Goal: Task Accomplishment & Management: Use online tool/utility

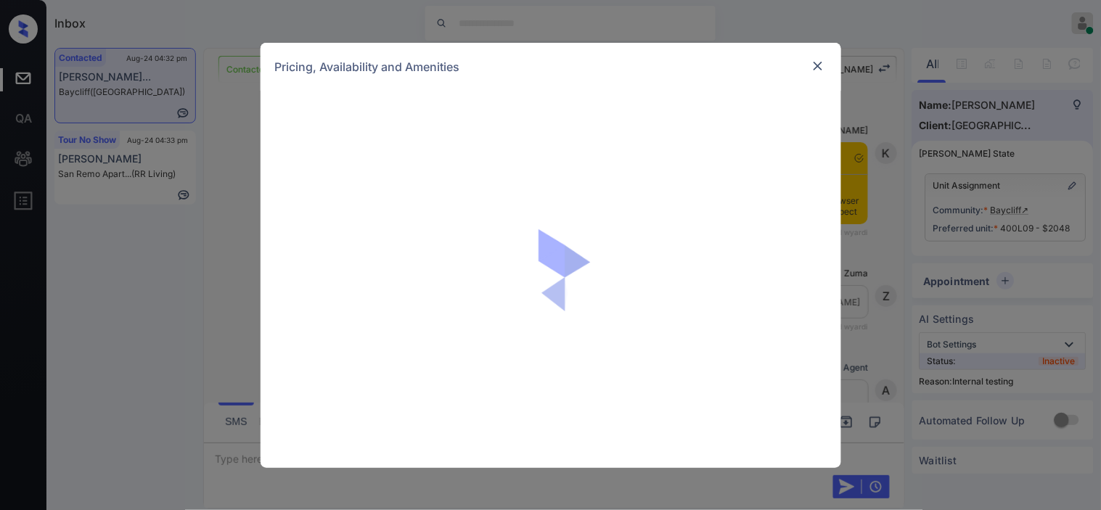
scroll to position [3682, 0]
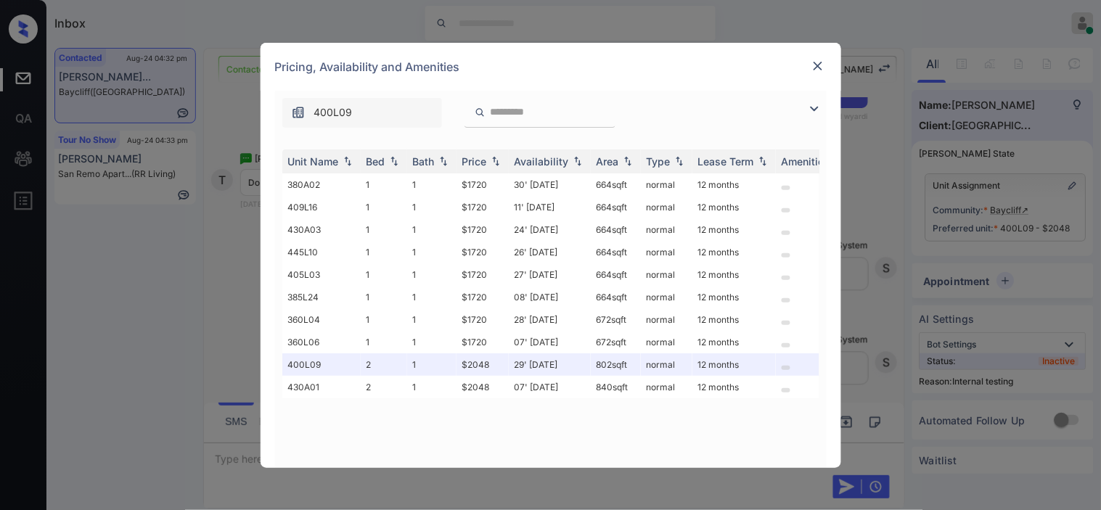
click at [811, 103] on img at bounding box center [814, 108] width 17 height 17
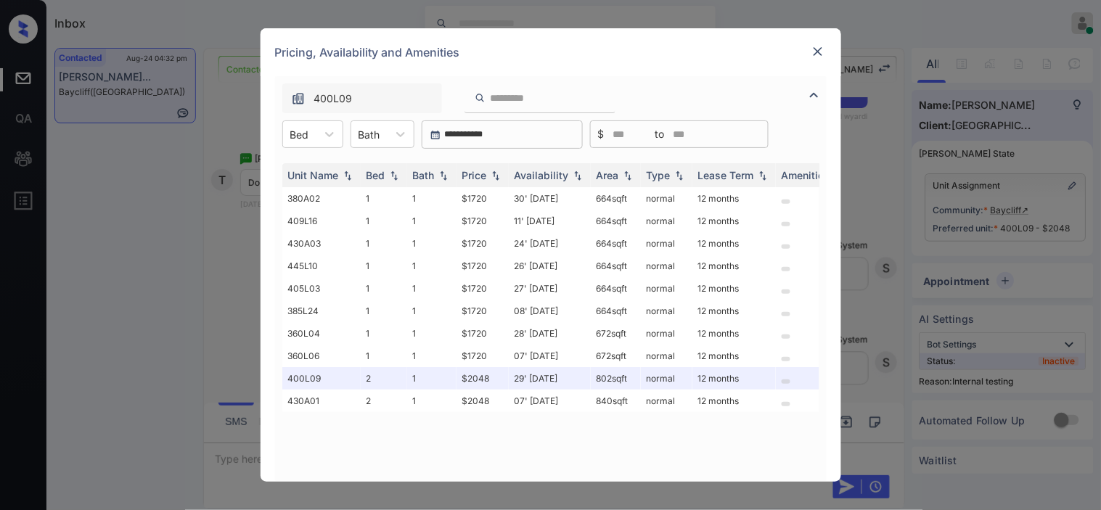
click at [814, 47] on img at bounding box center [818, 51] width 15 height 15
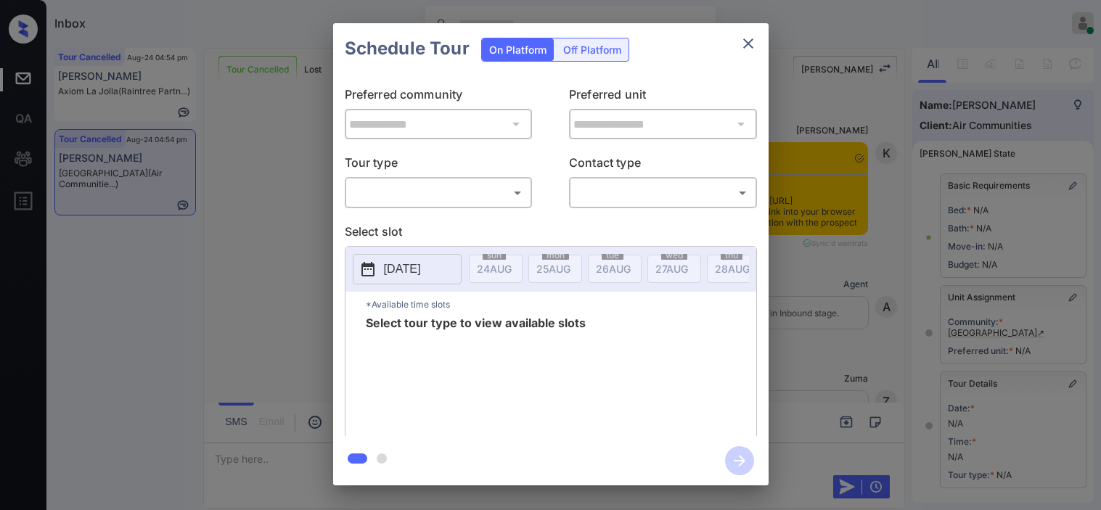
click at [461, 199] on body "Inbox [PERSON_NAME] Online Set yourself offline Set yourself on break Profile S…" at bounding box center [550, 255] width 1101 height 510
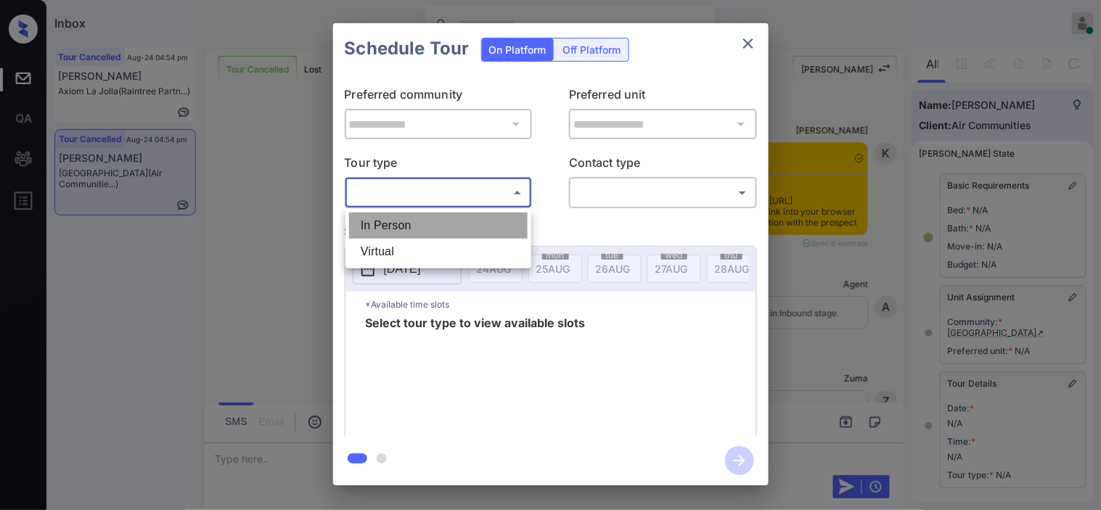
scroll to position [81, 0]
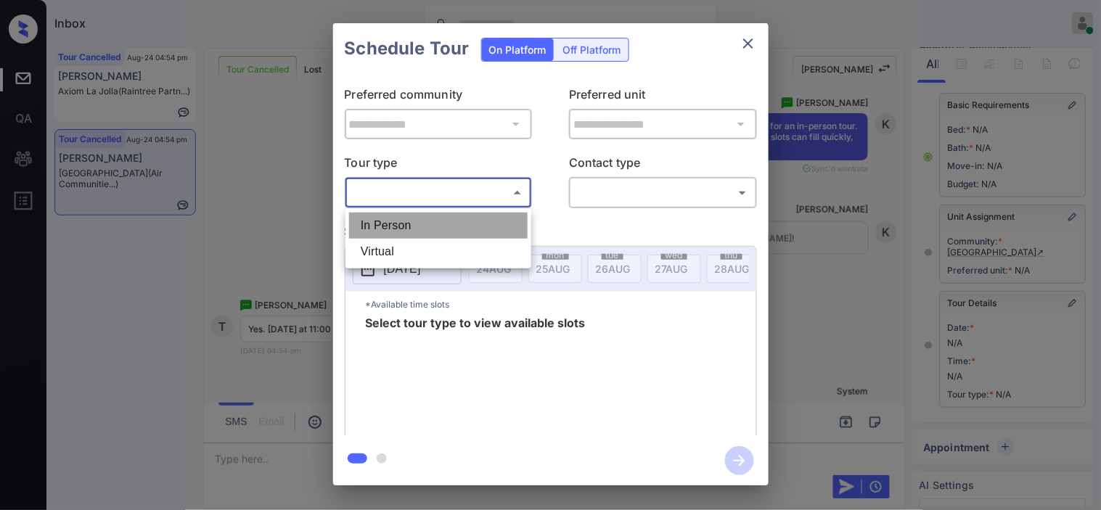
drag, startPoint x: 459, startPoint y: 200, endPoint x: 469, endPoint y: 234, distance: 35.4
click at [467, 235] on li "In Person" at bounding box center [438, 226] width 179 height 26
type input "********"
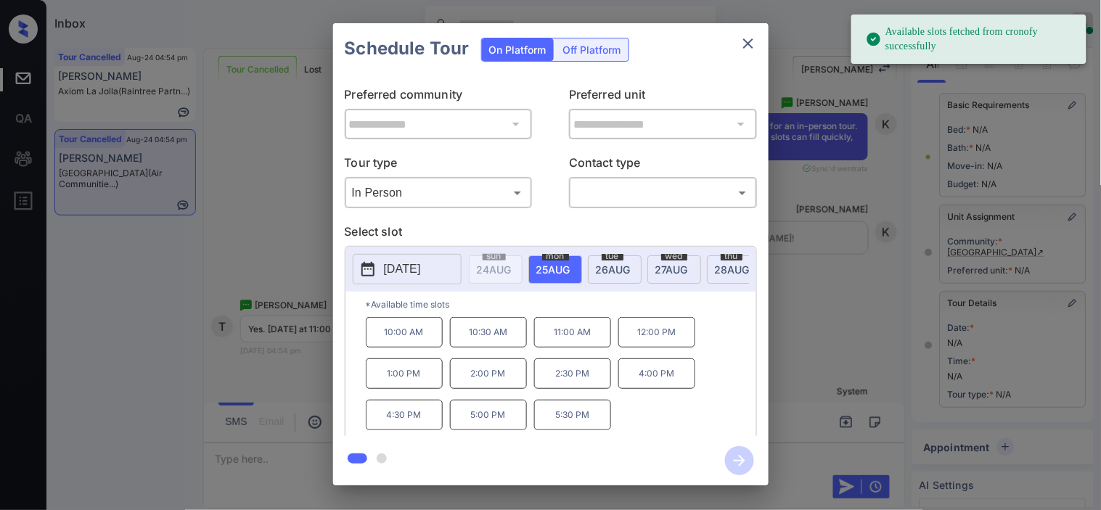
click at [374, 274] on icon at bounding box center [367, 269] width 13 height 15
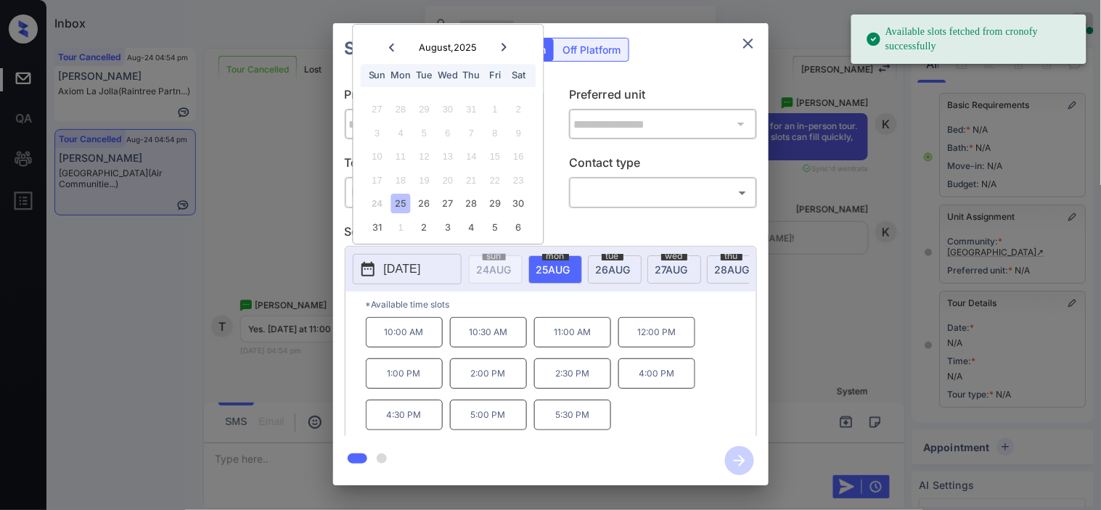
click at [498, 52] on div at bounding box center [504, 47] width 20 height 18
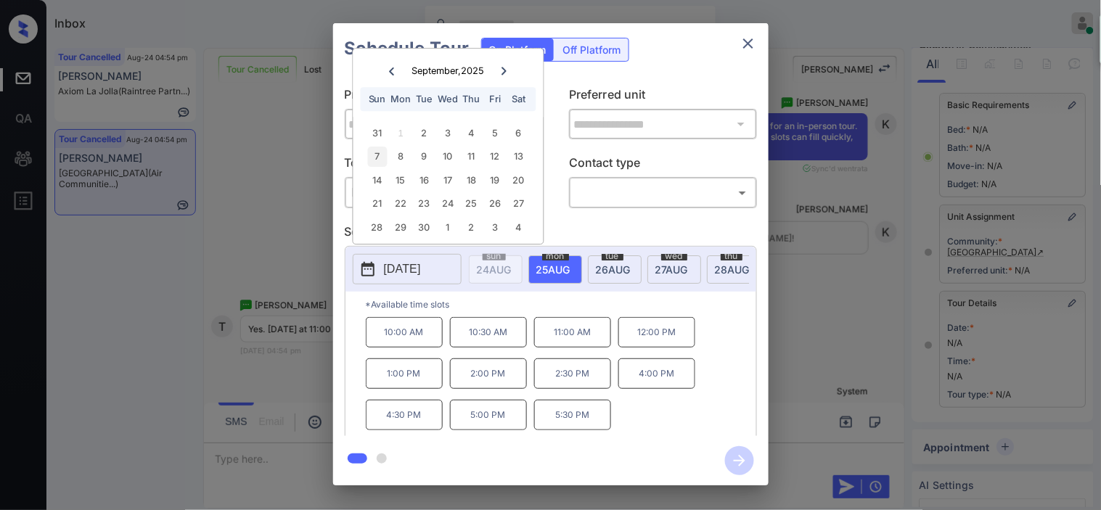
click at [377, 155] on div "7" at bounding box center [377, 157] width 20 height 20
click at [289, 229] on div "**********" at bounding box center [550, 254] width 1101 height 509
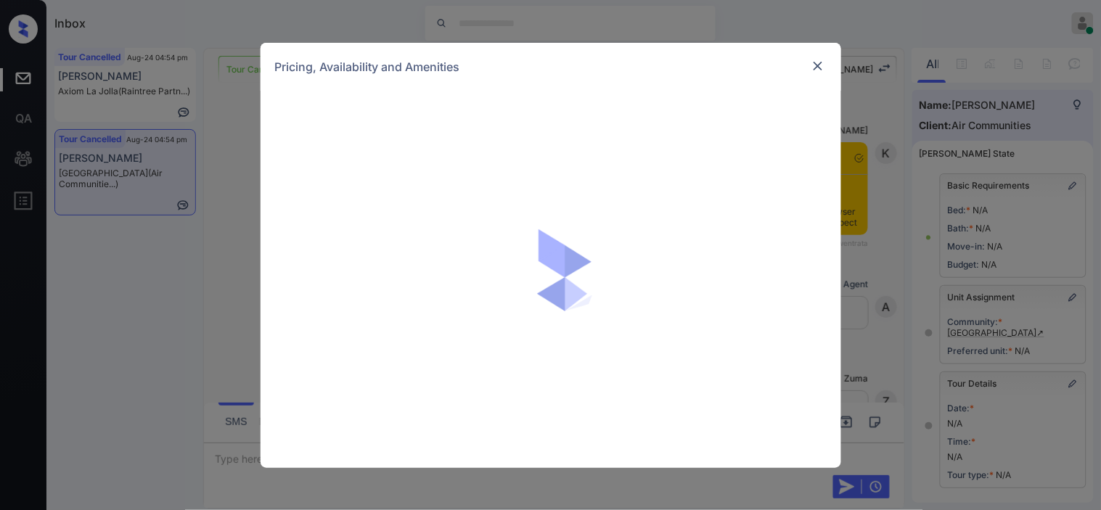
scroll to position [81, 0]
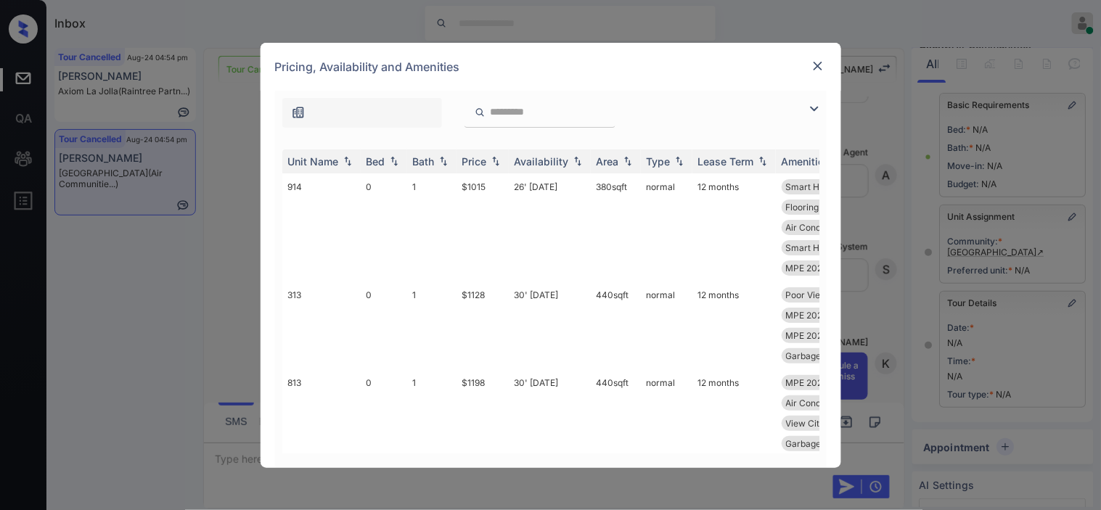
click at [814, 107] on img at bounding box center [814, 108] width 17 height 17
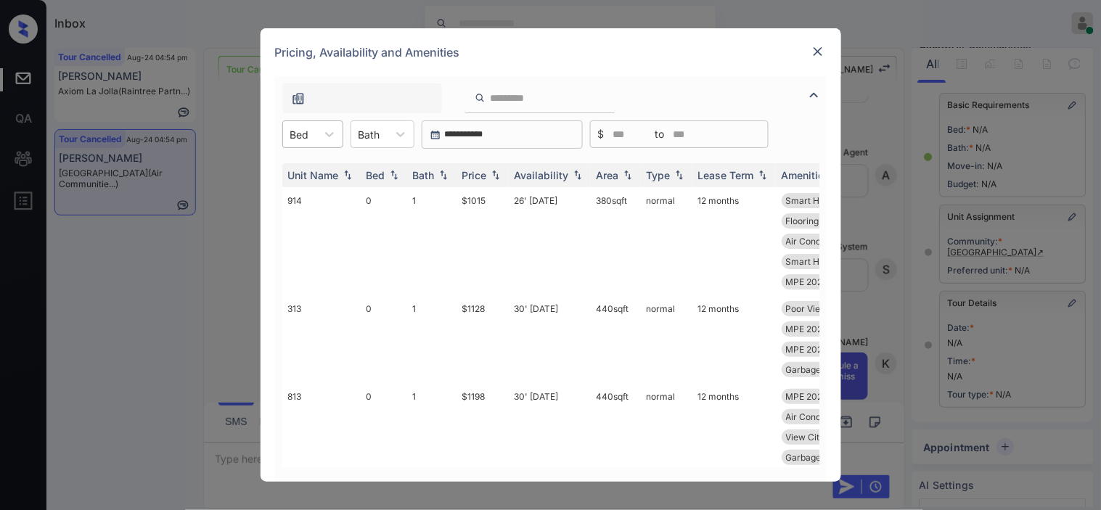
click at [290, 136] on input "text" at bounding box center [291, 134] width 3 height 12
drag, startPoint x: 303, startPoint y: 221, endPoint x: 432, endPoint y: 216, distance: 128.5
click at [309, 220] on div "2" at bounding box center [312, 222] width 61 height 26
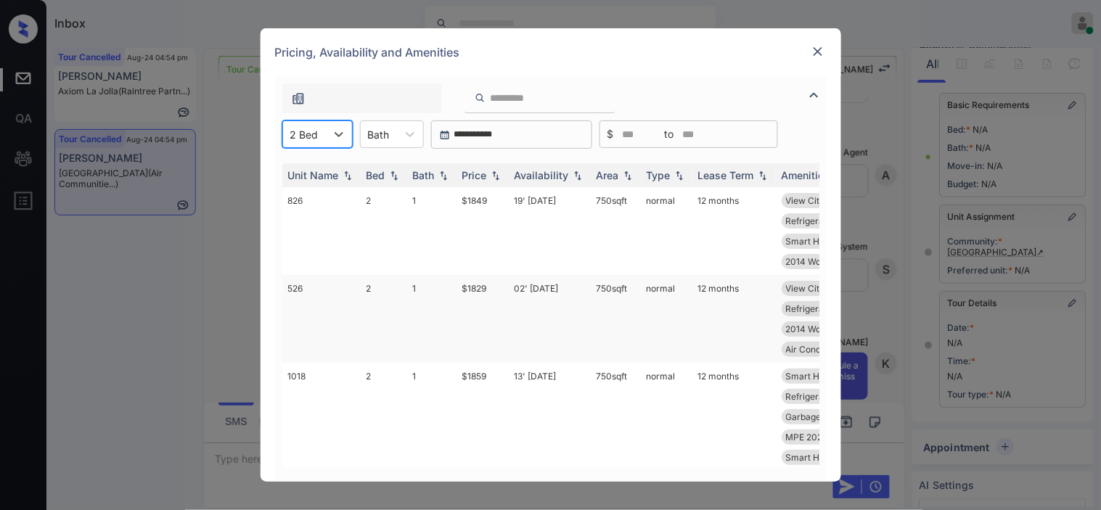
click at [473, 310] on td "$1829" at bounding box center [483, 319] width 52 height 88
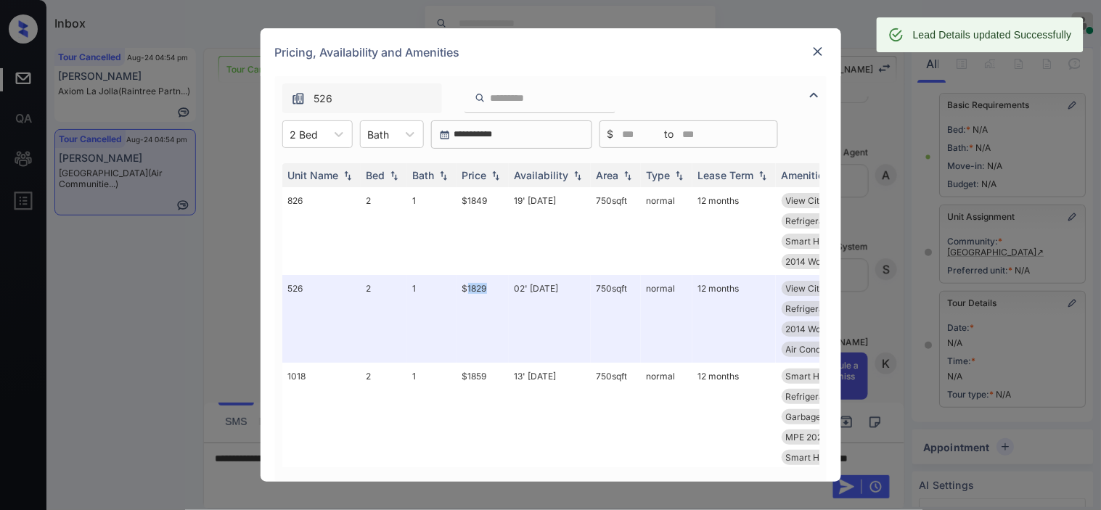
click at [817, 48] on img at bounding box center [818, 51] width 15 height 15
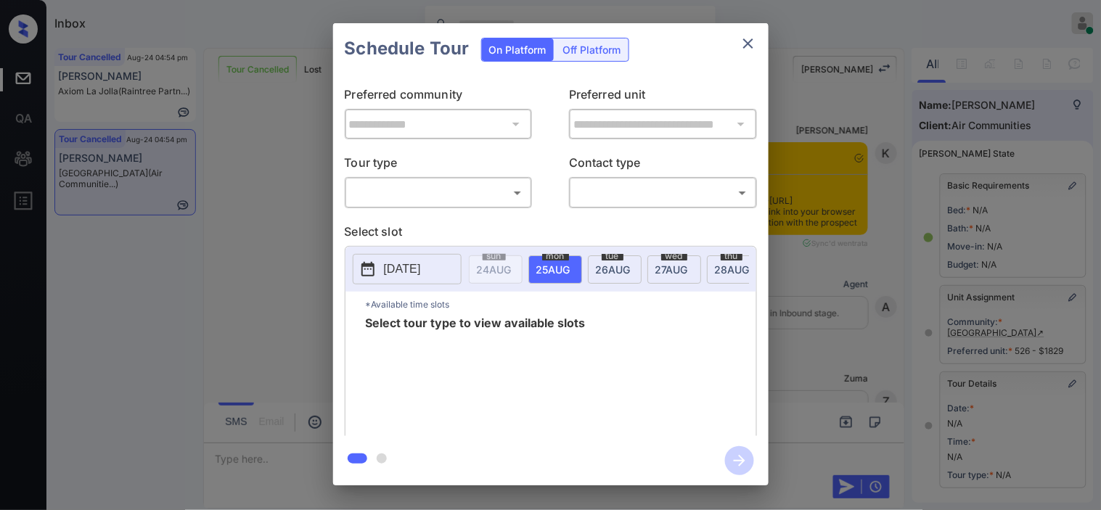
click at [518, 194] on body "Inbox [PERSON_NAME] Online Set yourself offline Set yourself on break Profile S…" at bounding box center [550, 255] width 1101 height 510
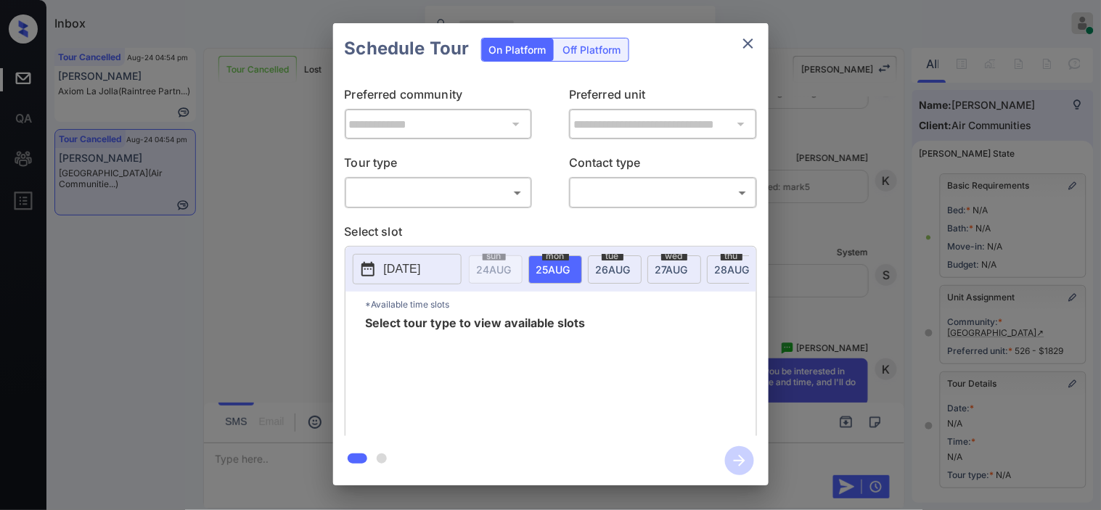
scroll to position [81, 0]
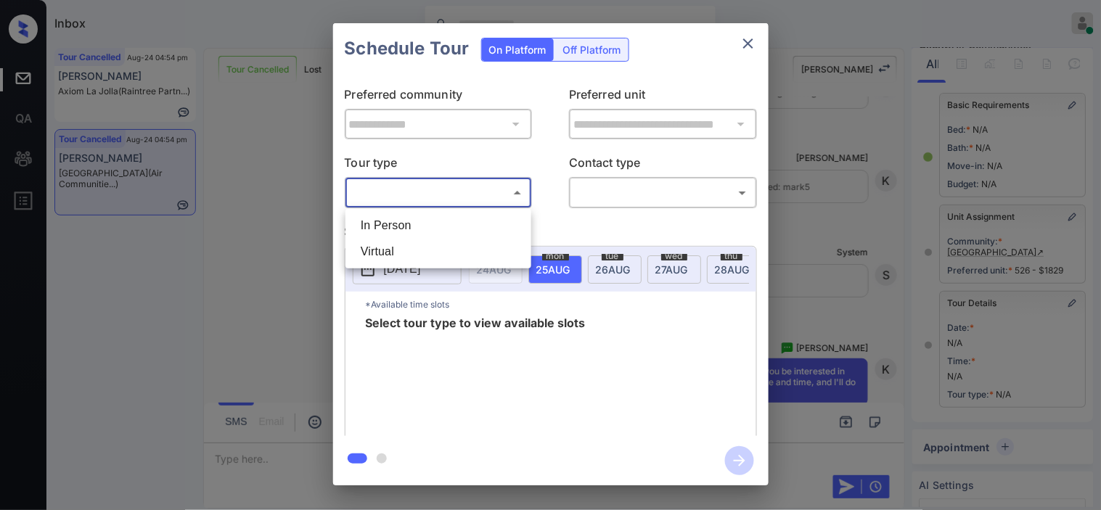
click at [483, 230] on li "In Person" at bounding box center [438, 226] width 179 height 26
type input "********"
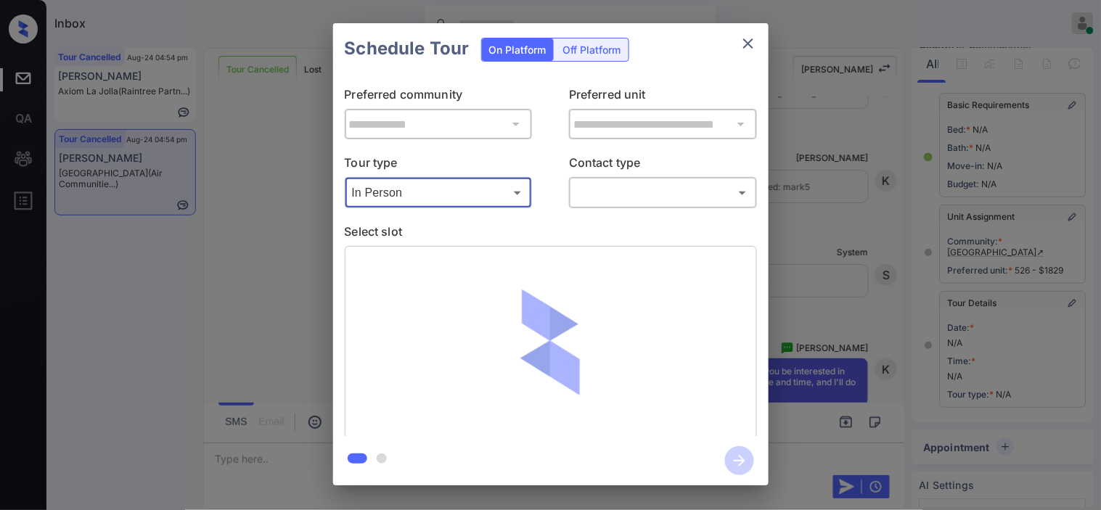
click at [596, 200] on body "Inbox [PERSON_NAME] Online Set yourself offline Set yourself on break Profile S…" at bounding box center [550, 255] width 1101 height 510
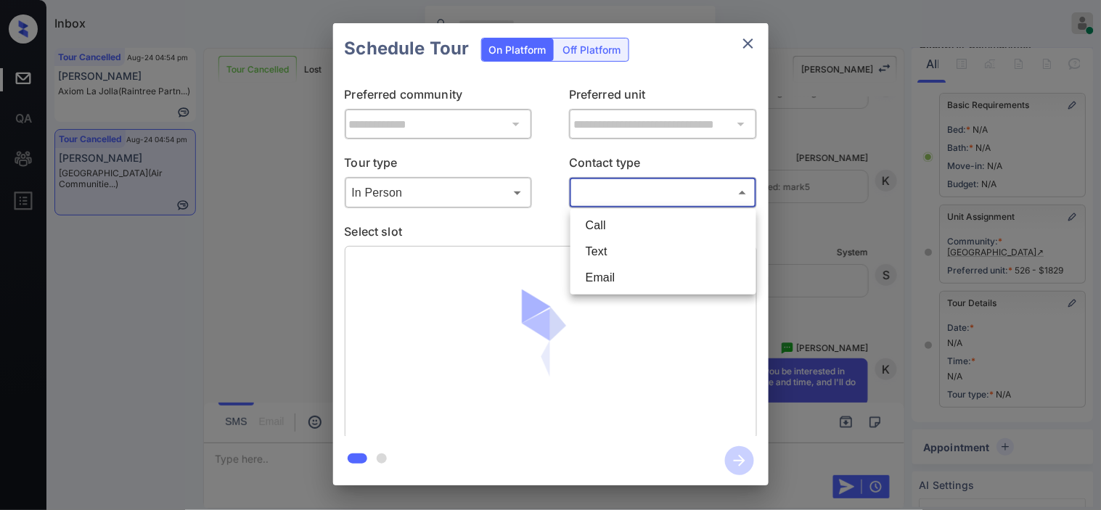
click at [612, 245] on li "Text" at bounding box center [663, 252] width 179 height 26
type input "****"
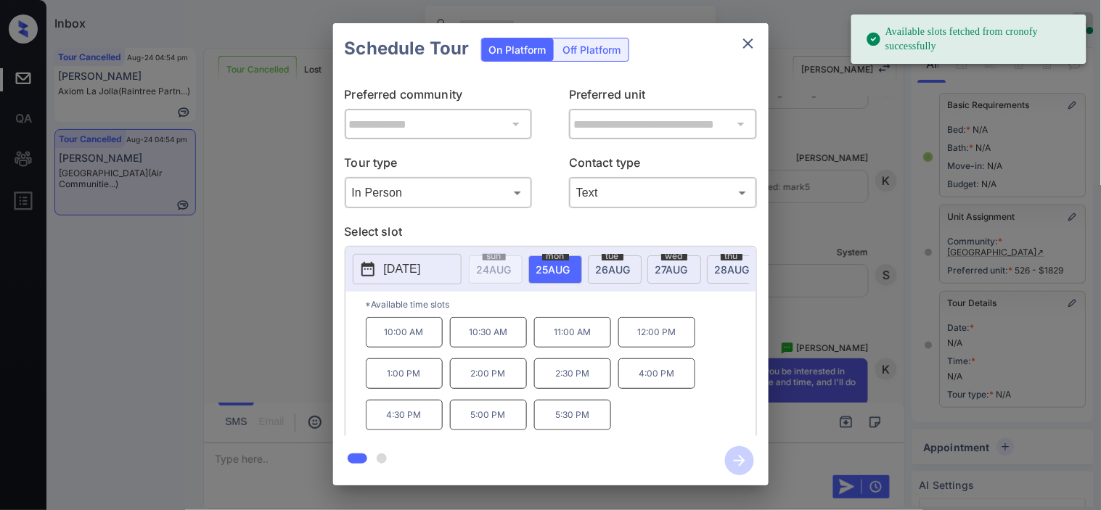
click at [369, 276] on icon at bounding box center [367, 269] width 13 height 15
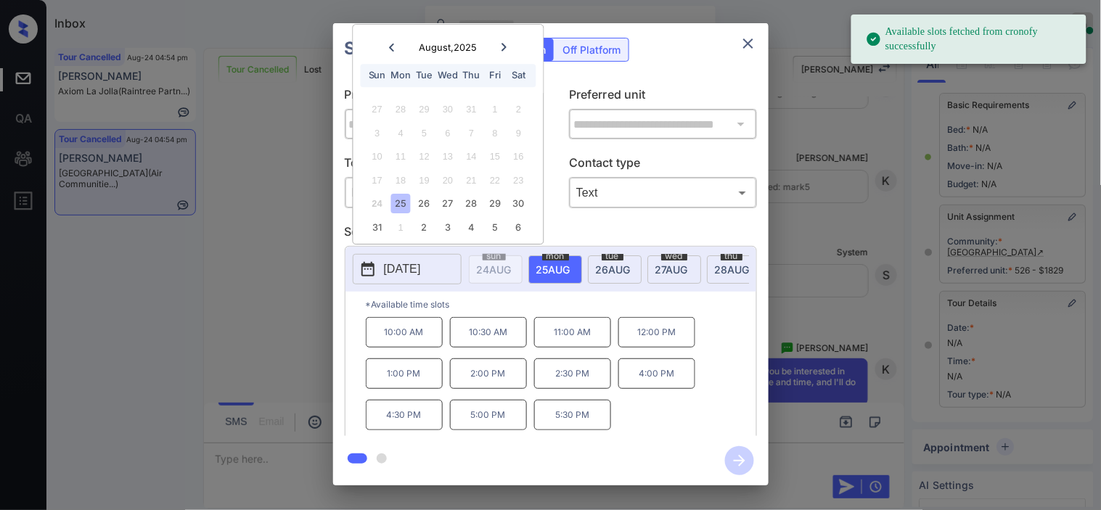
click at [508, 45] on icon at bounding box center [504, 47] width 9 height 9
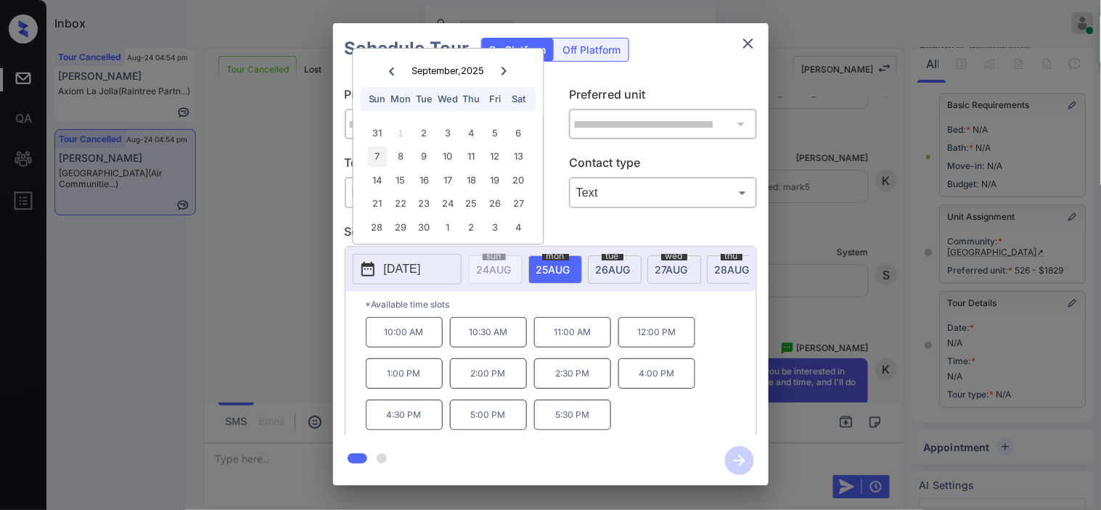
click at [379, 155] on div "7" at bounding box center [377, 157] width 20 height 20
click at [410, 375] on p "11:00 AM" at bounding box center [404, 369] width 77 height 30
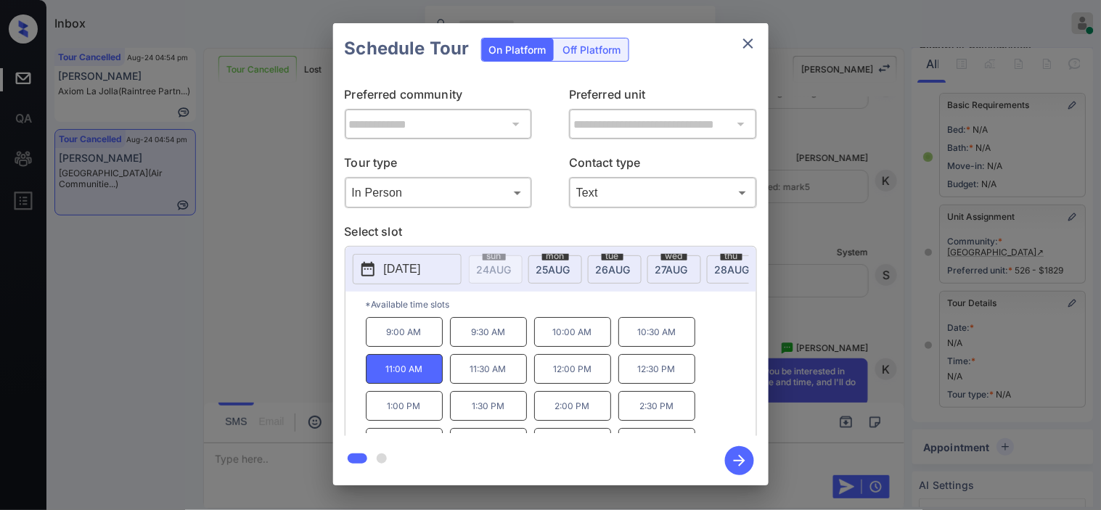
click at [738, 457] on icon "button" at bounding box center [739, 460] width 29 height 29
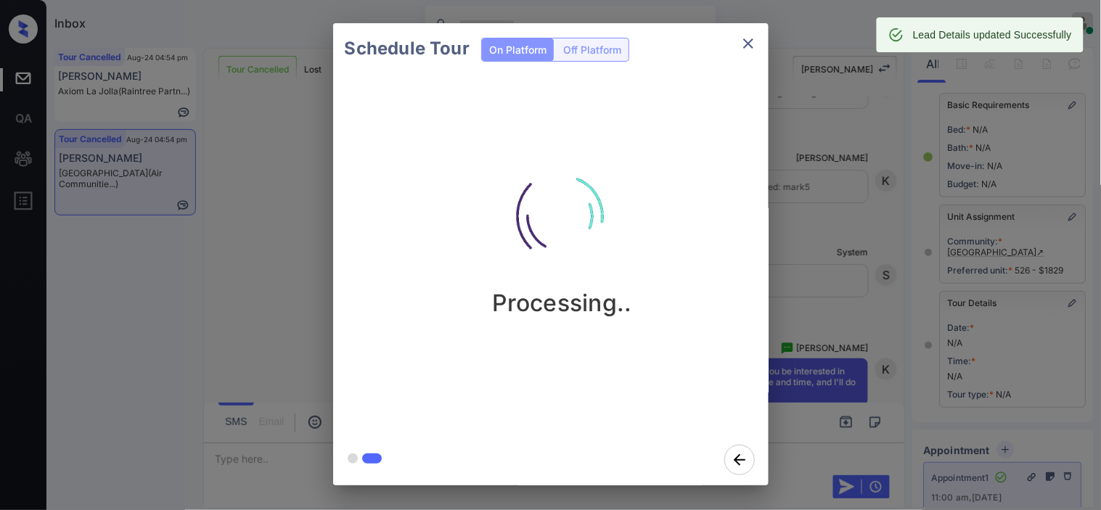
click at [889, 225] on div "Schedule Tour On Platform Off Platform Processing.." at bounding box center [550, 254] width 1101 height 509
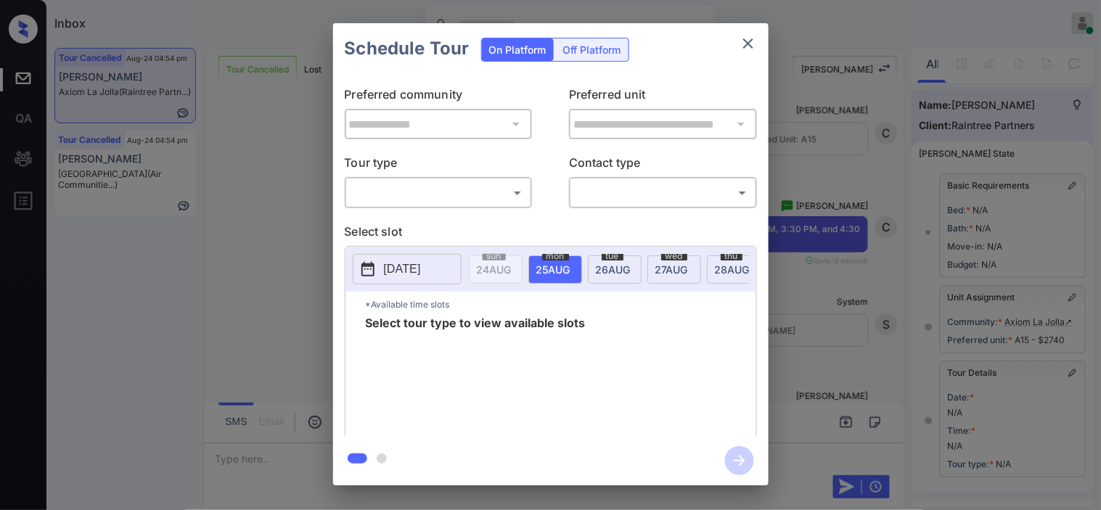
scroll to position [206, 0]
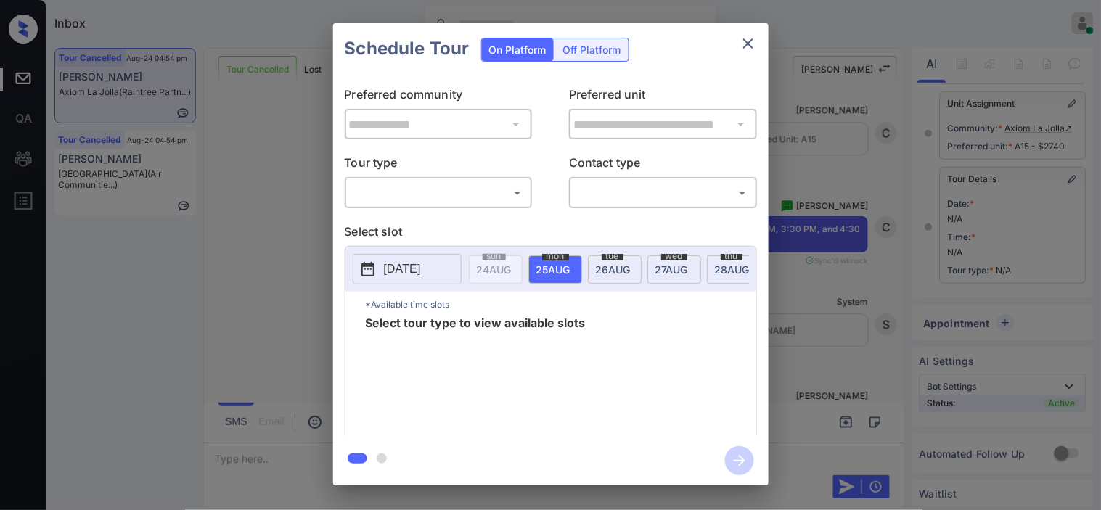
click at [465, 204] on body "Inbox [PERSON_NAME] Online Set yourself offline Set yourself on break Profile S…" at bounding box center [550, 255] width 1101 height 510
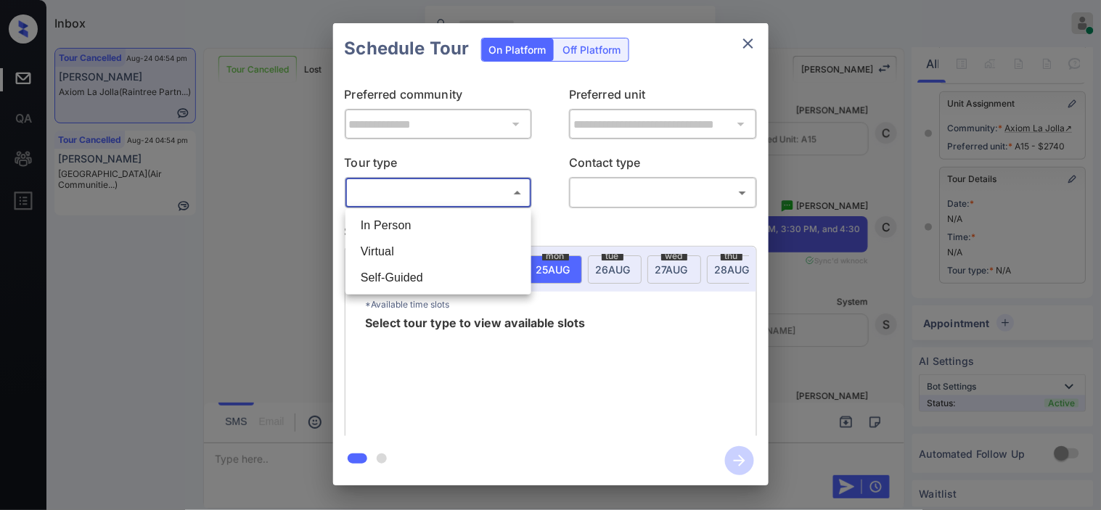
click at [444, 229] on li "In Person" at bounding box center [438, 226] width 179 height 26
type input "********"
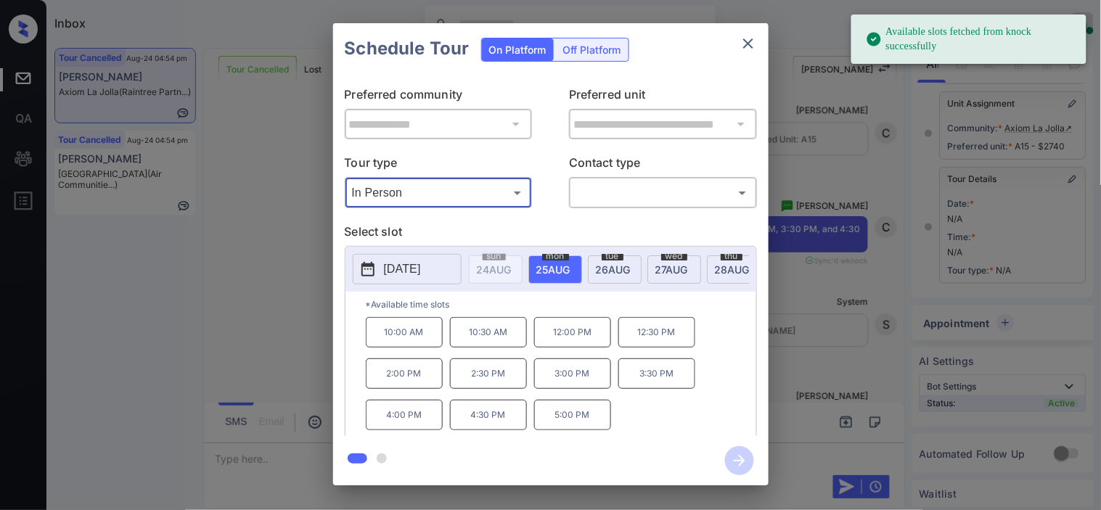
click at [367, 274] on icon at bounding box center [367, 269] width 17 height 17
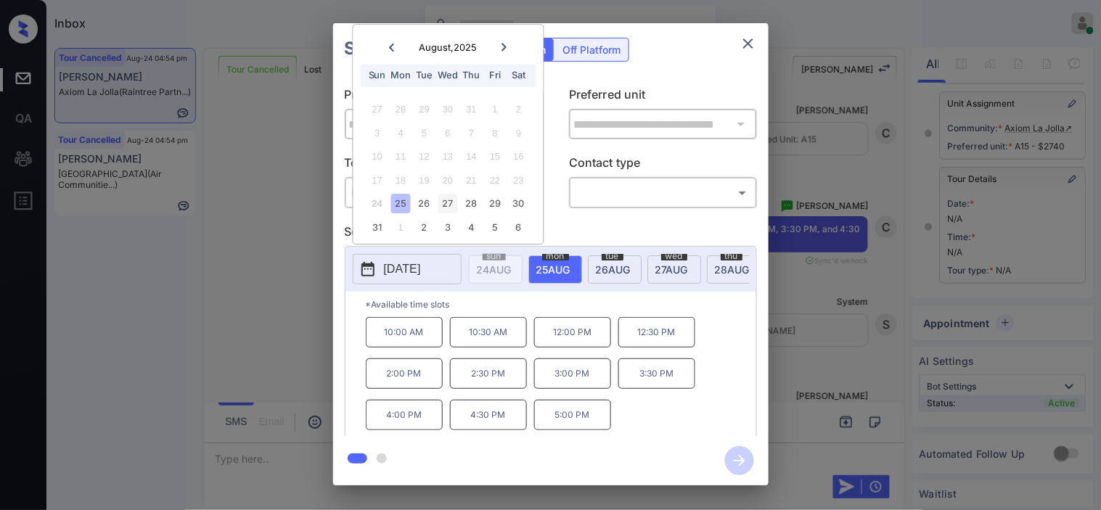
click at [438, 207] on div "27" at bounding box center [448, 205] width 20 height 20
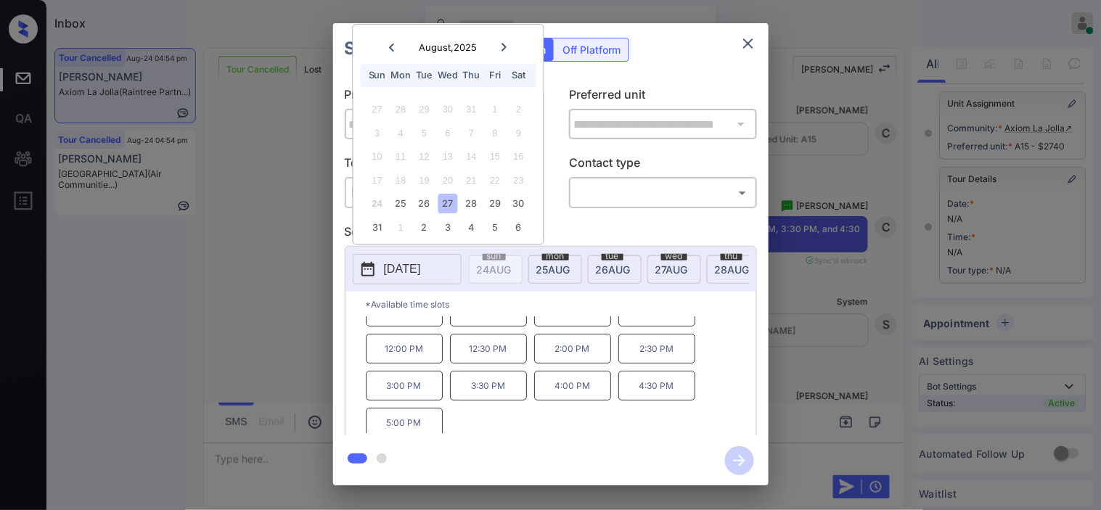
scroll to position [25, 0]
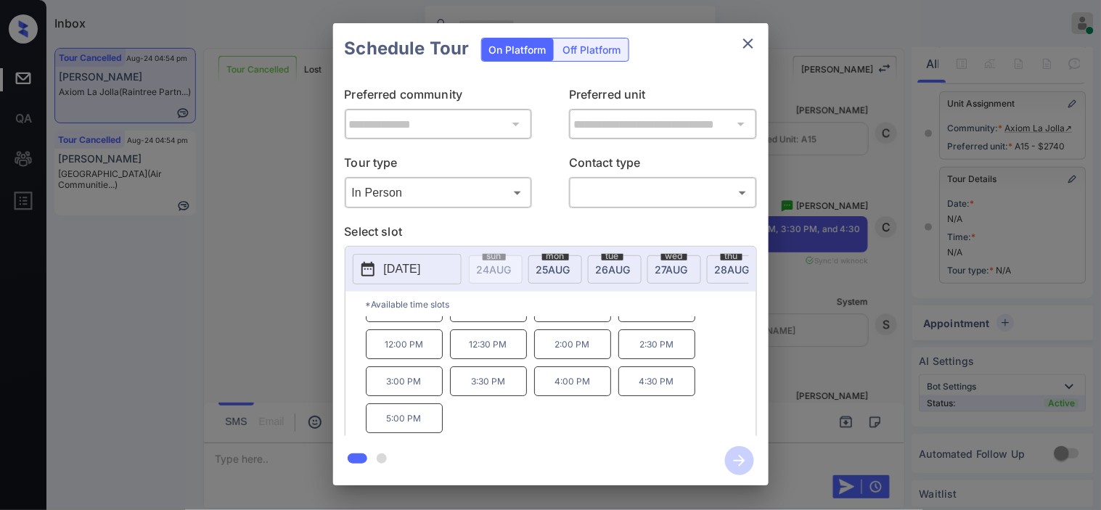
click at [314, 279] on div "**********" at bounding box center [550, 254] width 1101 height 509
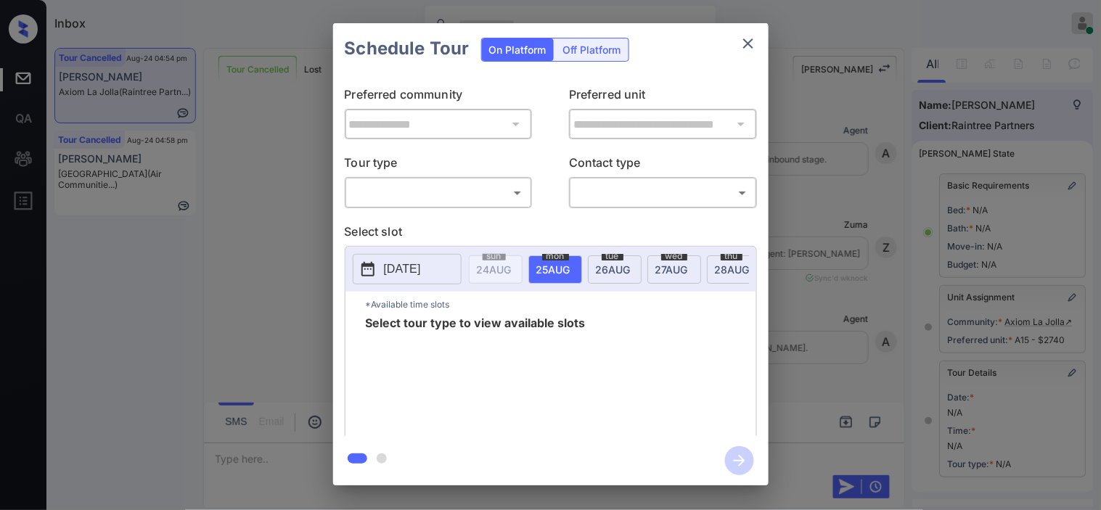
scroll to position [206, 0]
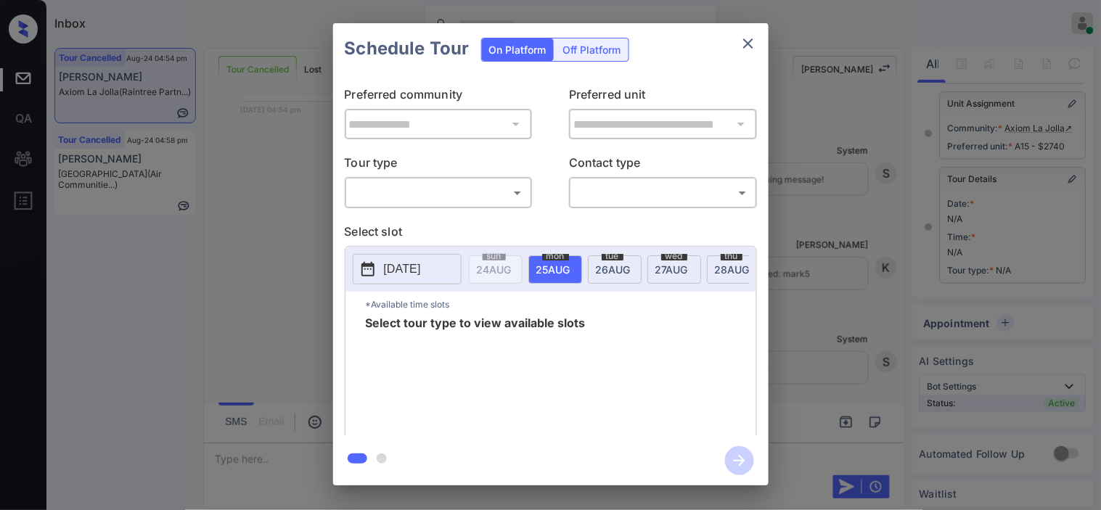
click at [465, 194] on body "Inbox [PERSON_NAME] Online Set yourself offline Set yourself on break Profile S…" at bounding box center [550, 255] width 1101 height 510
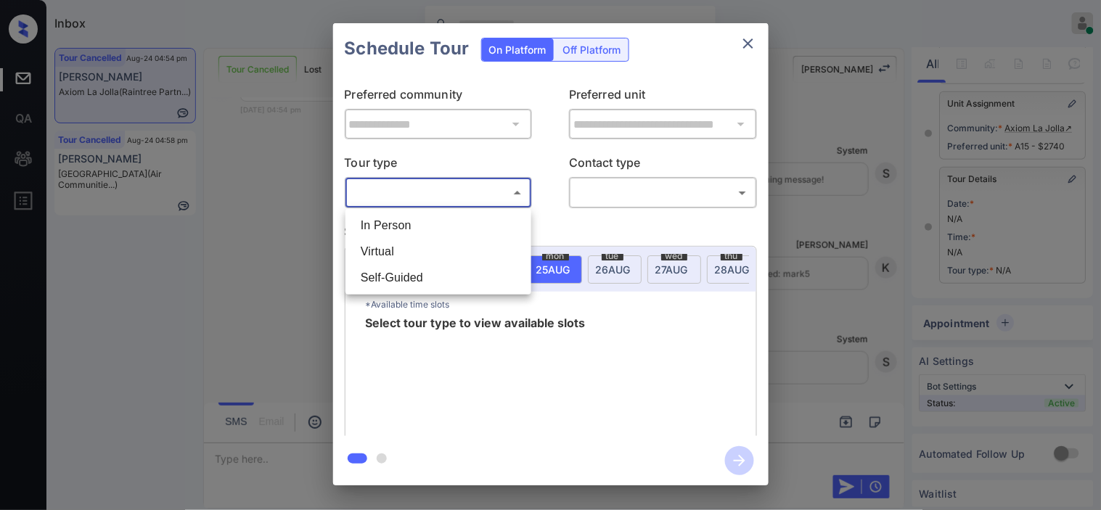
click at [459, 218] on li "In Person" at bounding box center [438, 226] width 179 height 26
type input "********"
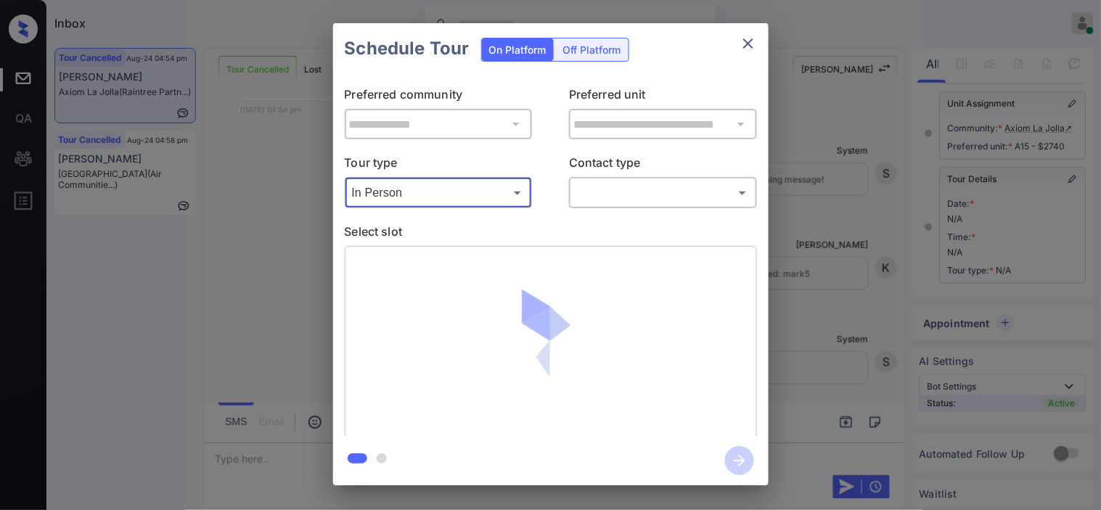
click at [623, 203] on body "Inbox [PERSON_NAME] Online Set yourself offline Set yourself on break Profile S…" at bounding box center [550, 255] width 1101 height 510
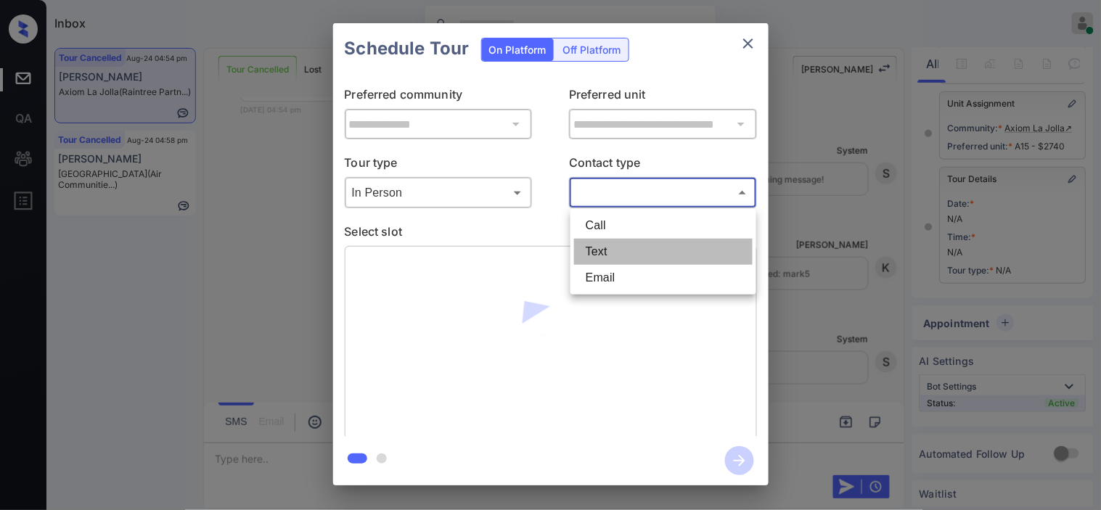
click at [610, 249] on li "Text" at bounding box center [663, 252] width 179 height 26
type input "****"
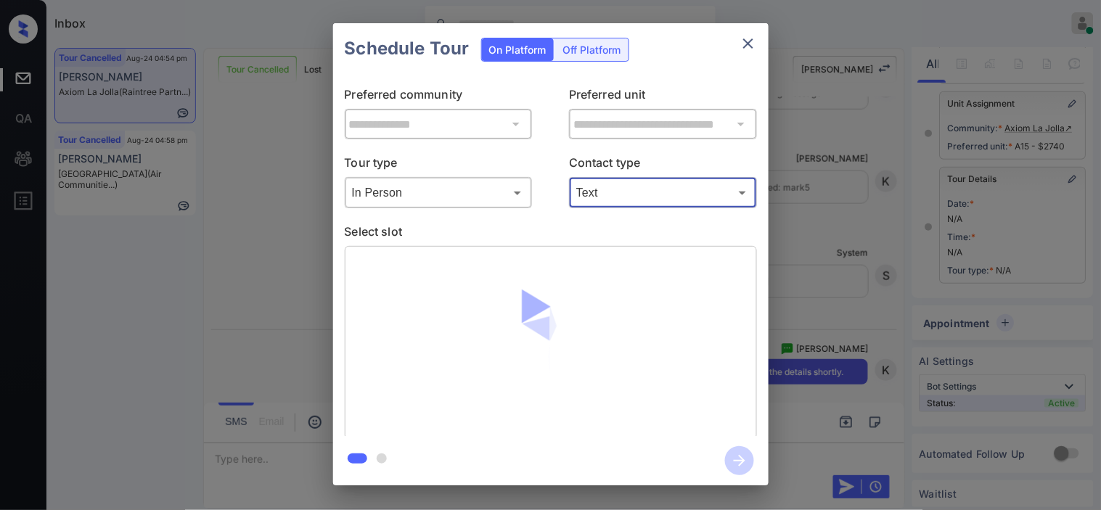
scroll to position [8982, 0]
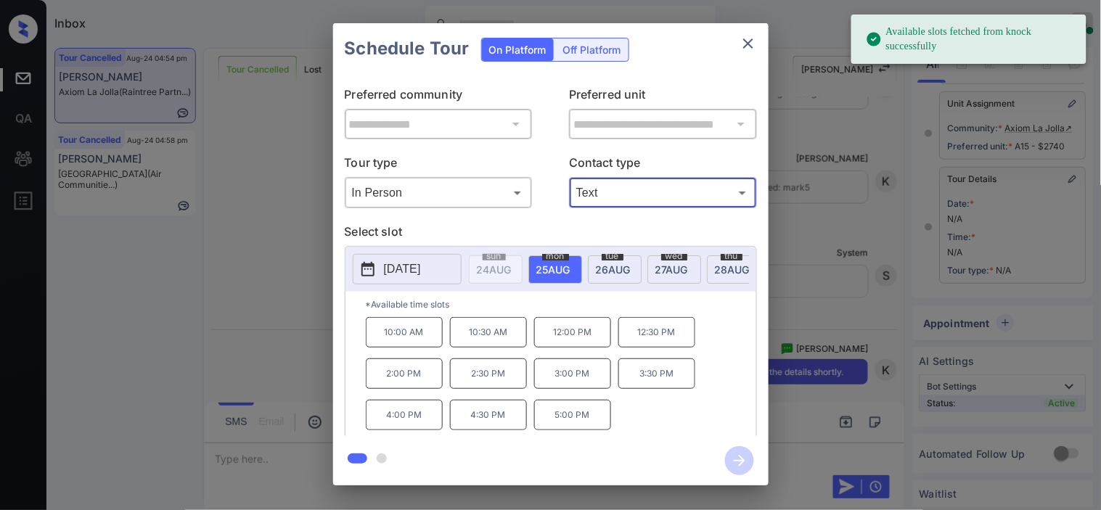
click at [373, 279] on button "2025-08-25" at bounding box center [407, 269] width 109 height 30
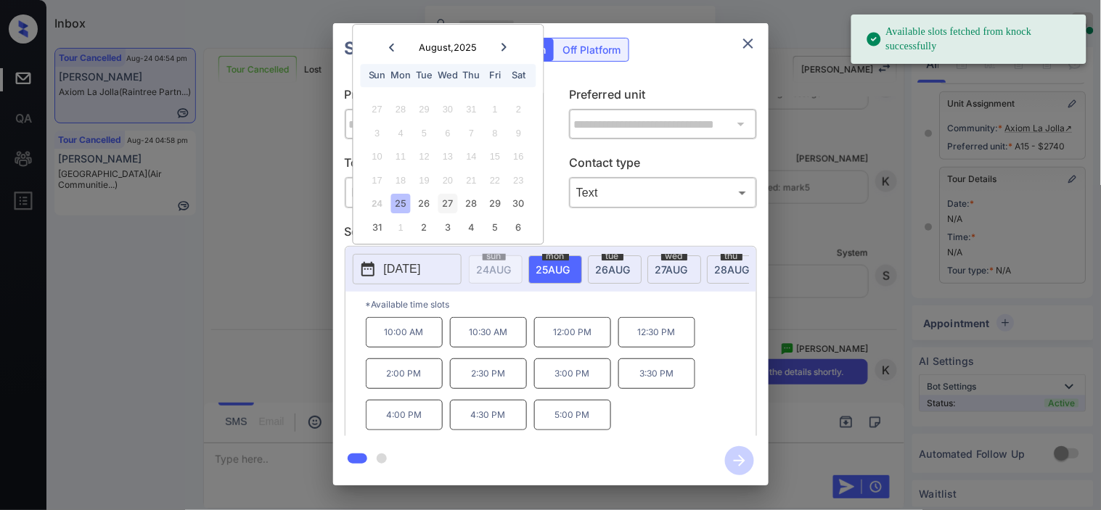
click at [441, 207] on div "27" at bounding box center [448, 205] width 20 height 20
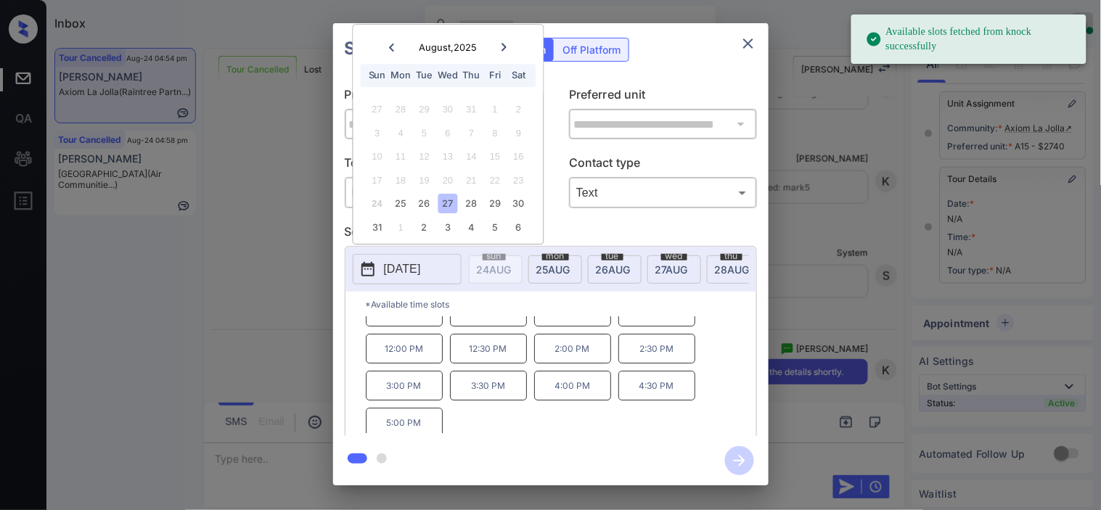
scroll to position [25, 0]
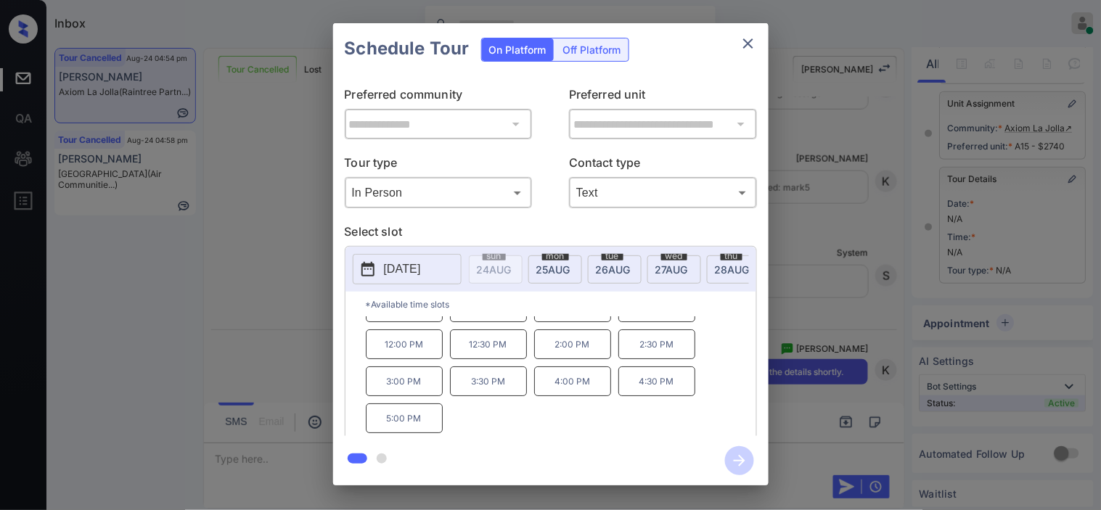
click at [647, 391] on p "4:30 PM" at bounding box center [656, 382] width 77 height 30
click at [739, 454] on icon "button" at bounding box center [739, 460] width 29 height 29
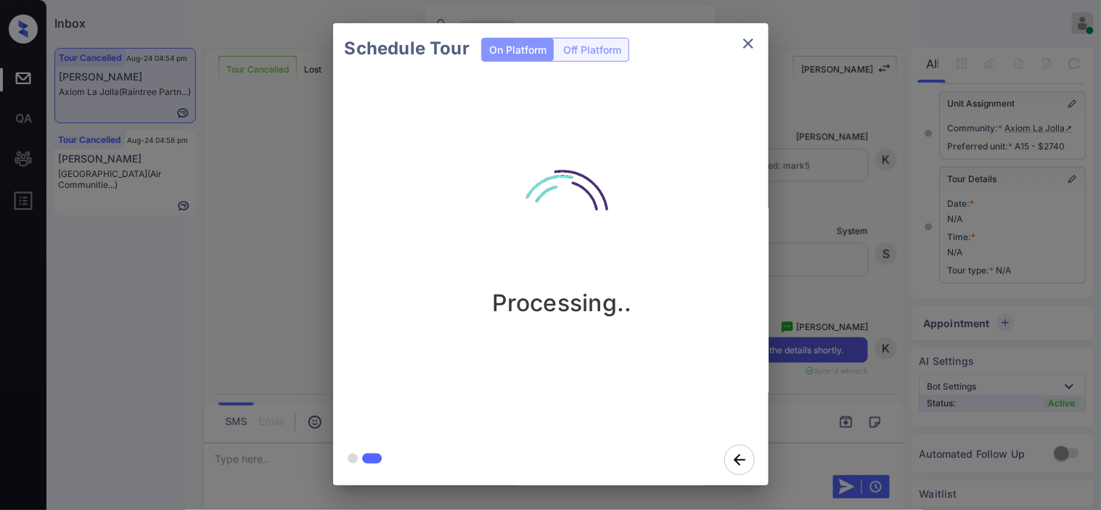
scroll to position [9173, 0]
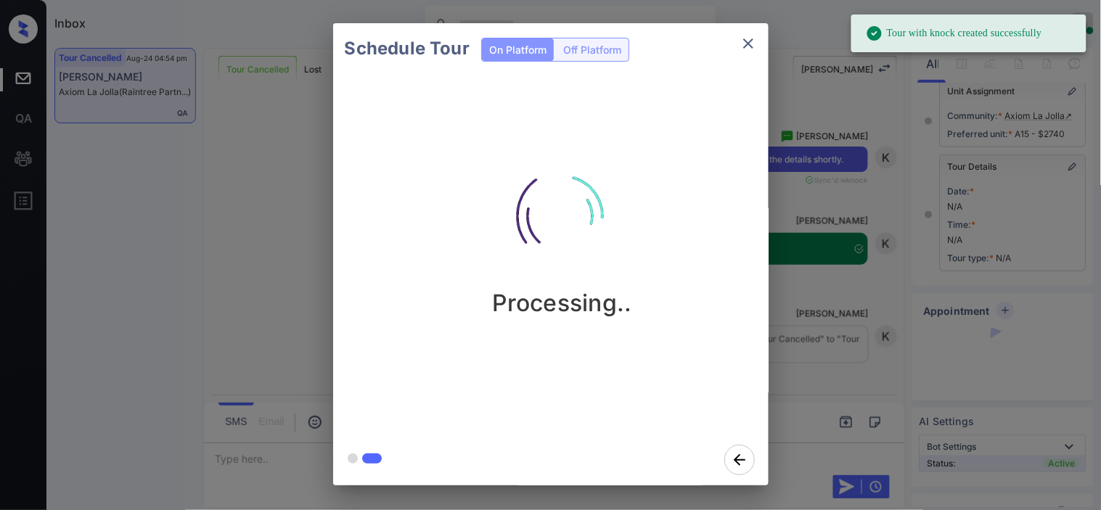
click at [867, 303] on div "Schedule Tour On Platform Off Platform Processing.." at bounding box center [550, 254] width 1101 height 509
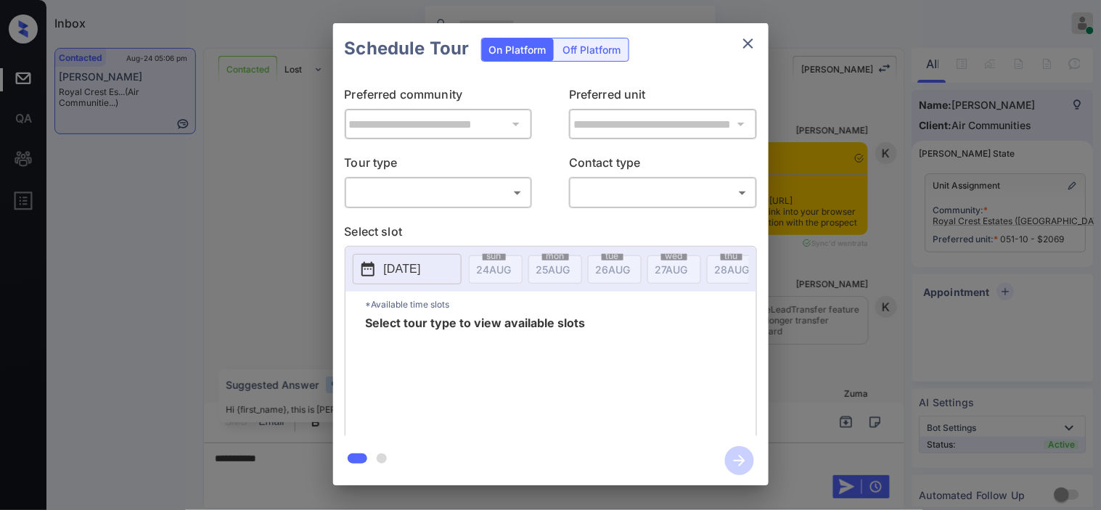
scroll to position [1106, 0]
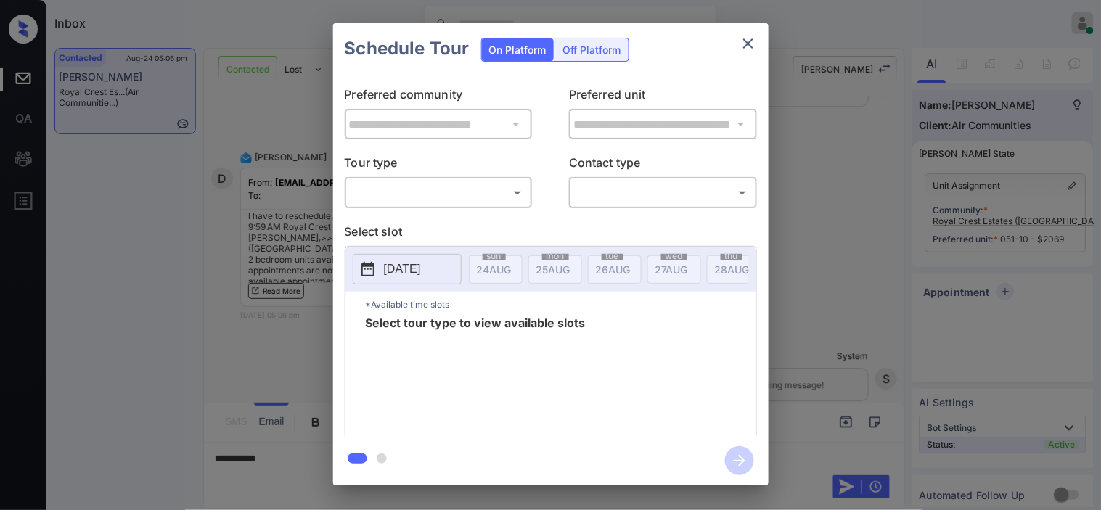
click at [441, 192] on body "Inbox Kristine Capara Online Set yourself offline Set yourself on break Profile…" at bounding box center [550, 255] width 1101 height 510
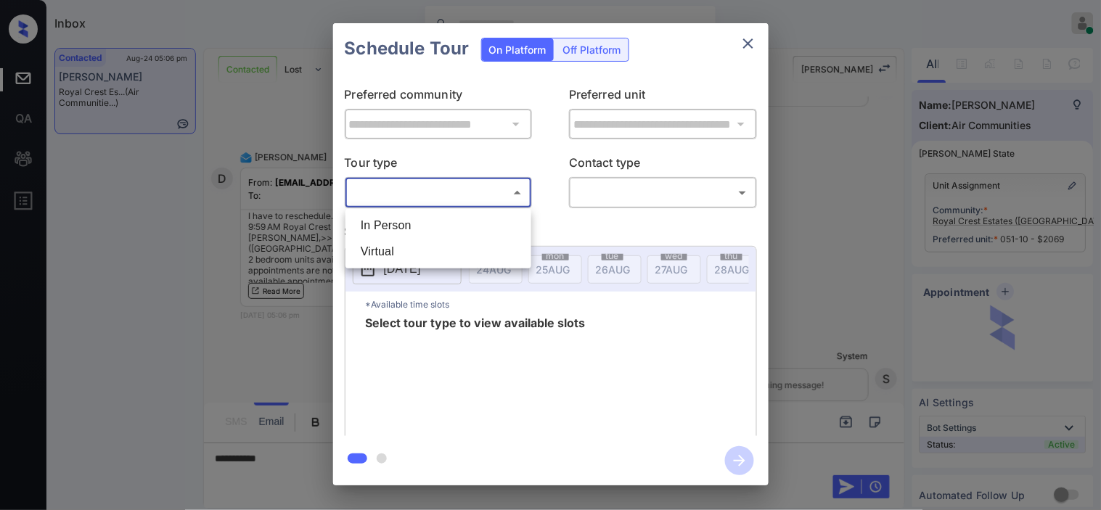
click at [427, 221] on li "In Person" at bounding box center [438, 226] width 179 height 26
type input "********"
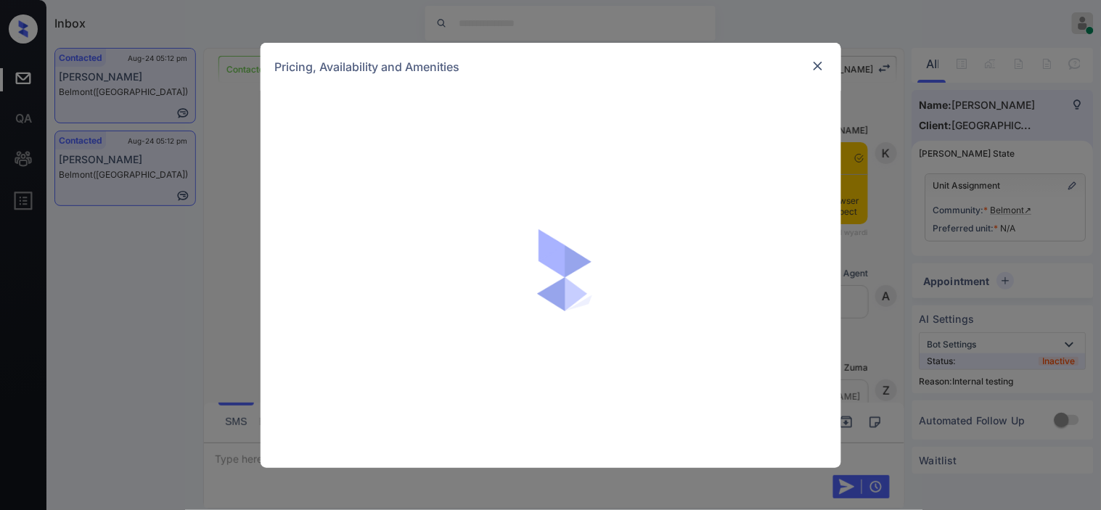
scroll to position [2088, 0]
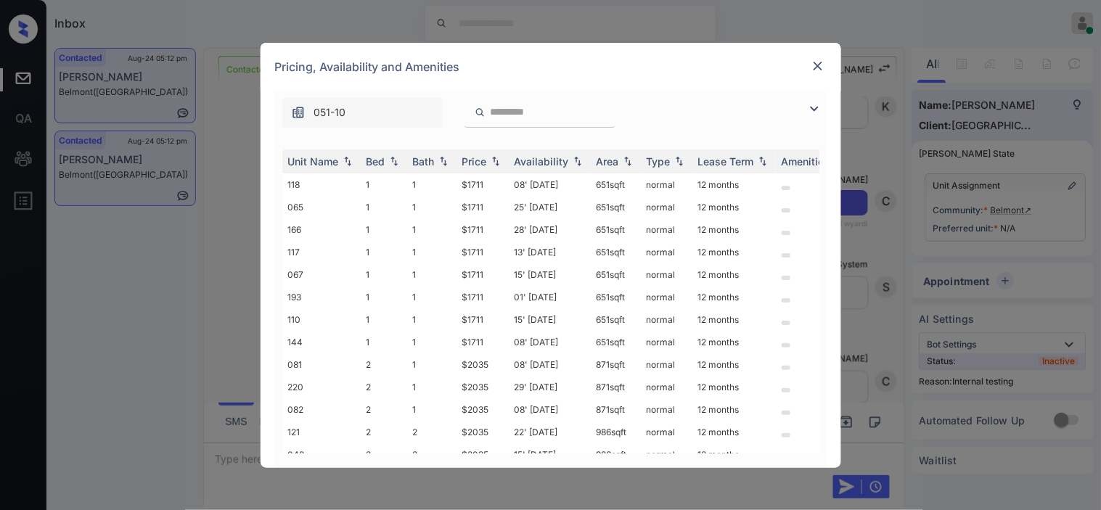
drag, startPoint x: 816, startPoint y: 105, endPoint x: 386, endPoint y: 149, distance: 431.9
click at [817, 104] on img at bounding box center [814, 108] width 17 height 17
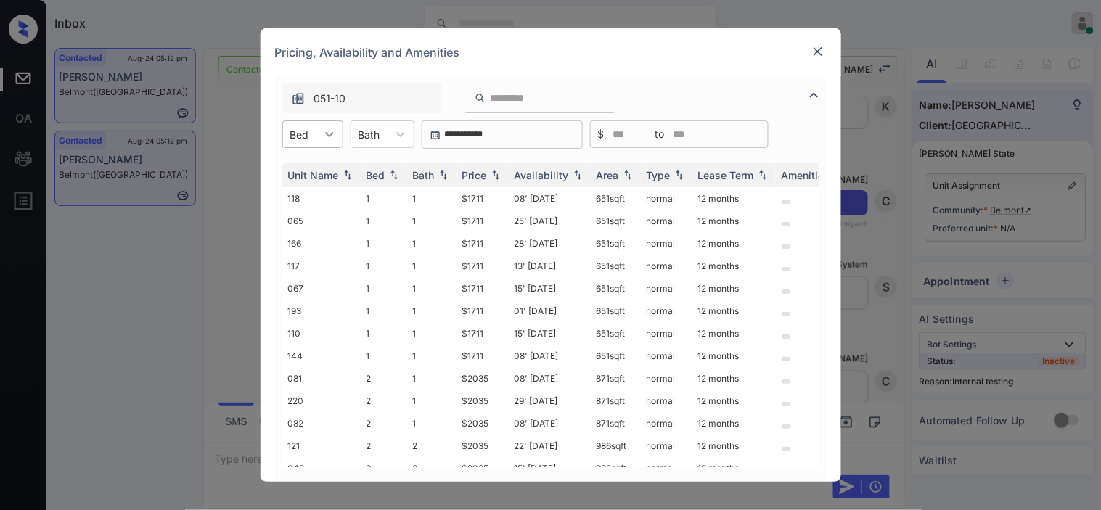
click at [317, 129] on div at bounding box center [329, 134] width 26 height 26
drag, startPoint x: 292, startPoint y: 195, endPoint x: 359, endPoint y: 190, distance: 67.6
click at [294, 195] on div "2" at bounding box center [312, 196] width 61 height 26
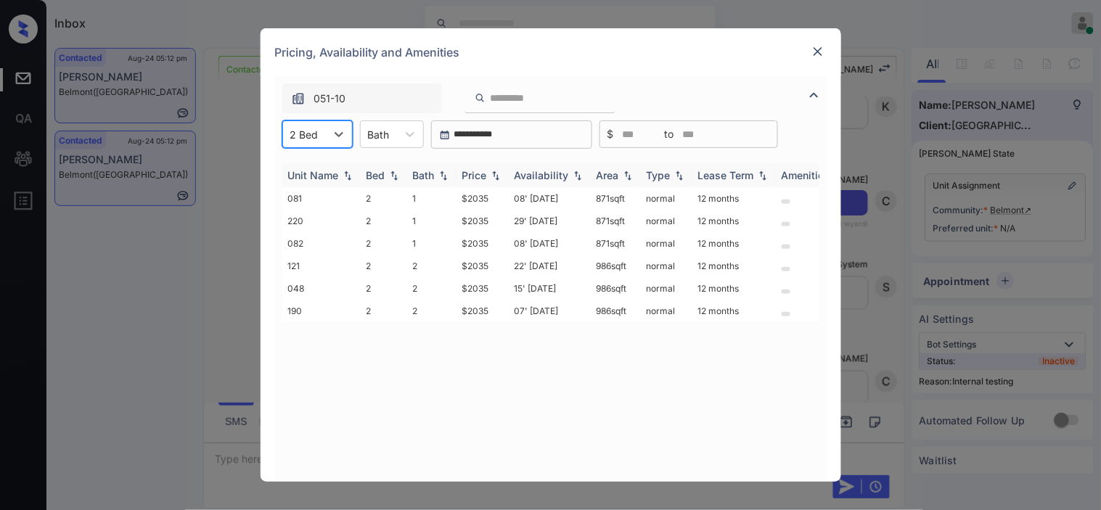
click at [488, 165] on th "Price" at bounding box center [483, 175] width 52 height 24
drag, startPoint x: 462, startPoint y: 196, endPoint x: 499, endPoint y: 198, distance: 36.4
click at [499, 198] on td "$2035" at bounding box center [483, 198] width 52 height 23
copy td "$2035"
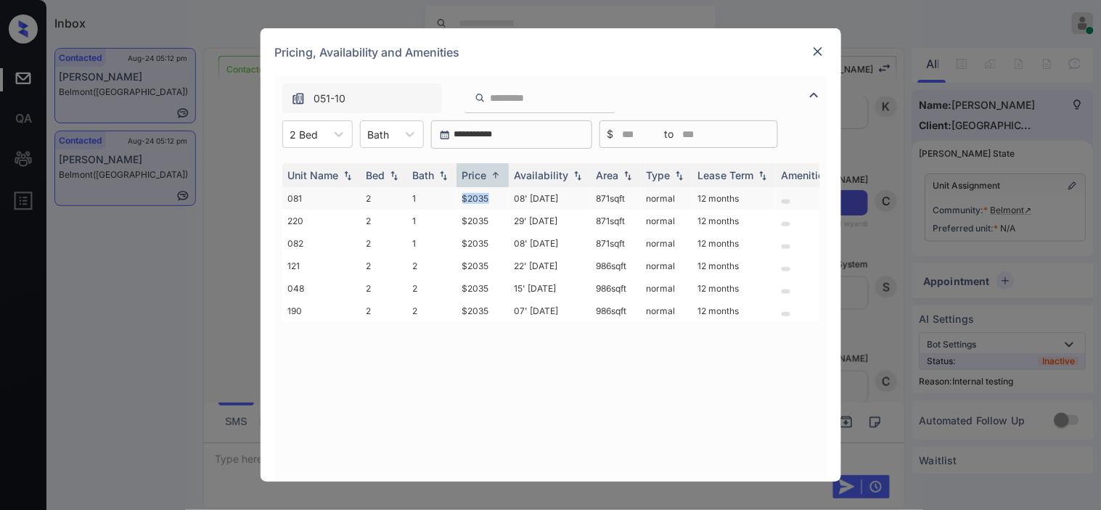
click at [469, 198] on td "$2035" at bounding box center [483, 198] width 52 height 23
drag, startPoint x: 469, startPoint y: 198, endPoint x: 709, endPoint y: 9, distance: 306.0
click at [468, 198] on td "$2035" at bounding box center [483, 198] width 52 height 23
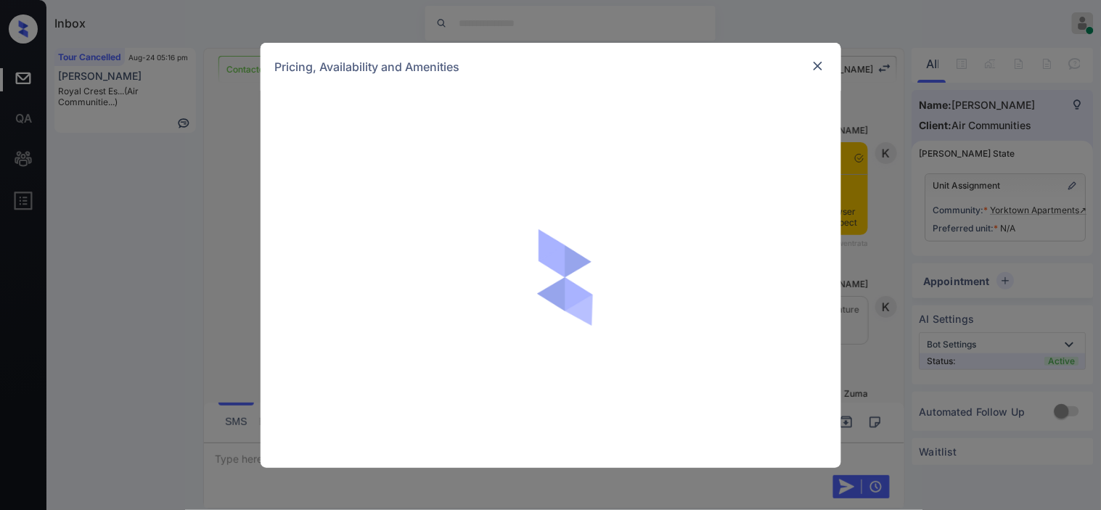
scroll to position [3014, 0]
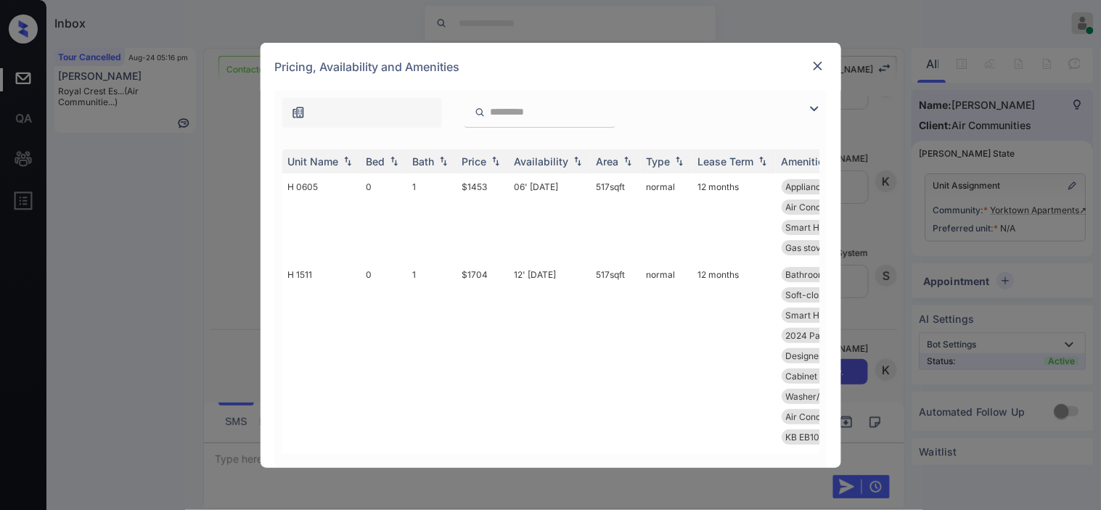
click at [813, 106] on img at bounding box center [814, 108] width 17 height 17
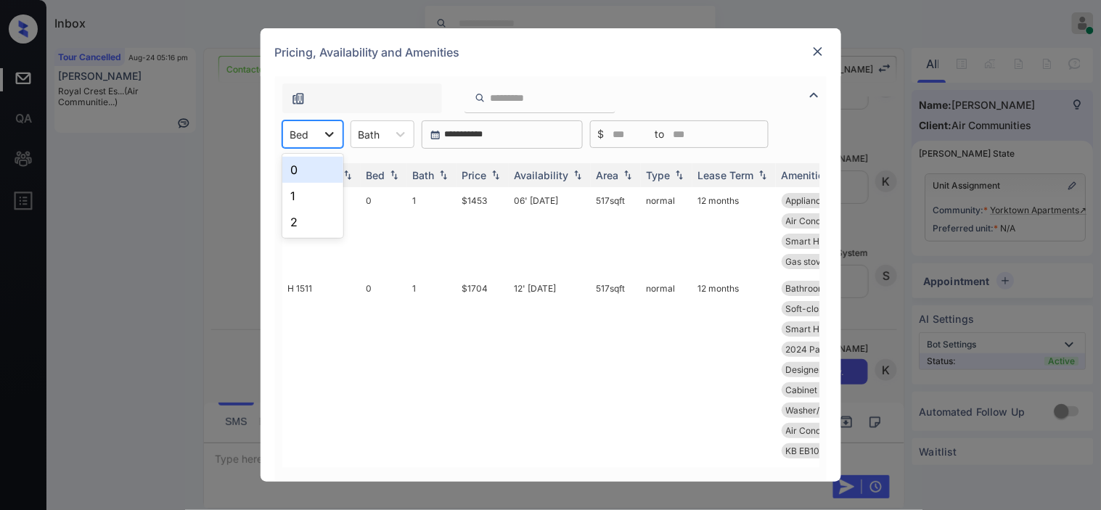
click at [332, 131] on icon at bounding box center [329, 134] width 15 height 15
click at [329, 193] on div "1" at bounding box center [312, 196] width 61 height 26
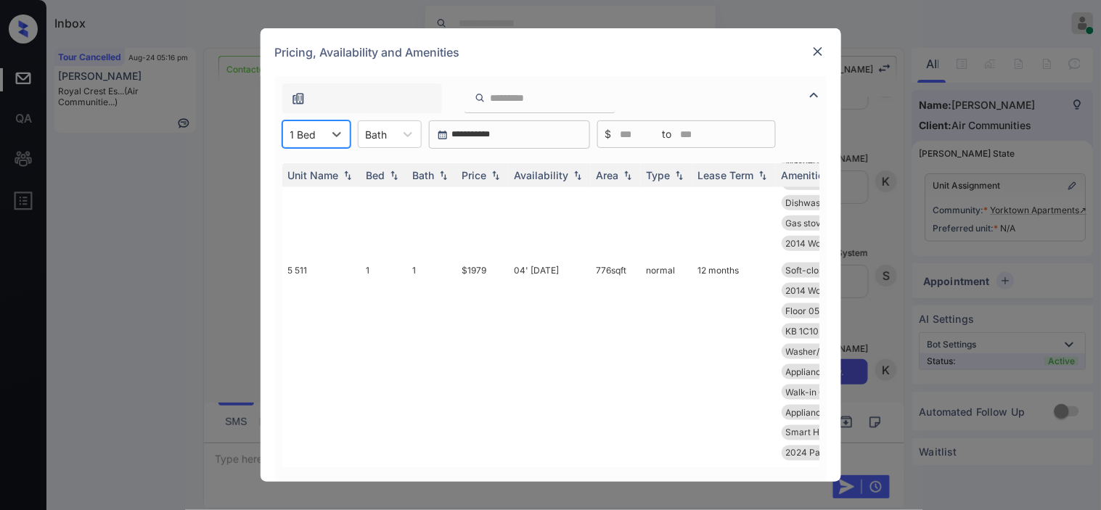
scroll to position [645, 0]
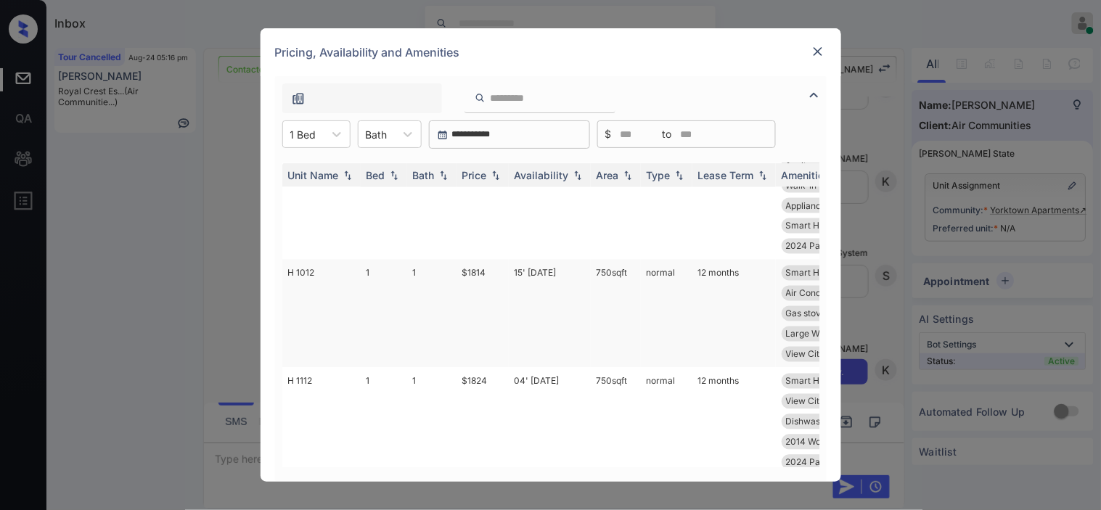
click at [562, 269] on td "15' May 25" at bounding box center [550, 314] width 82 height 108
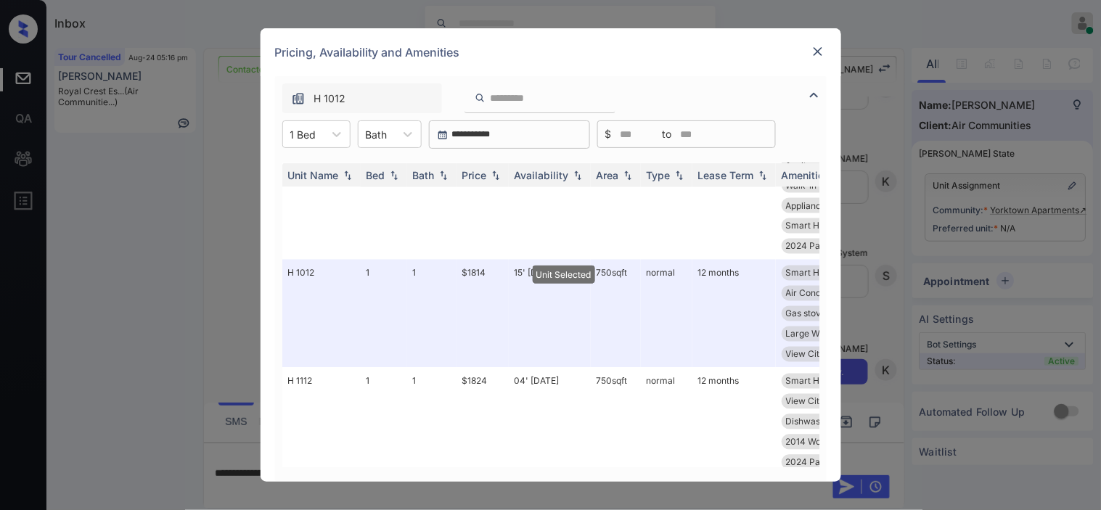
click at [814, 59] on img at bounding box center [818, 51] width 15 height 15
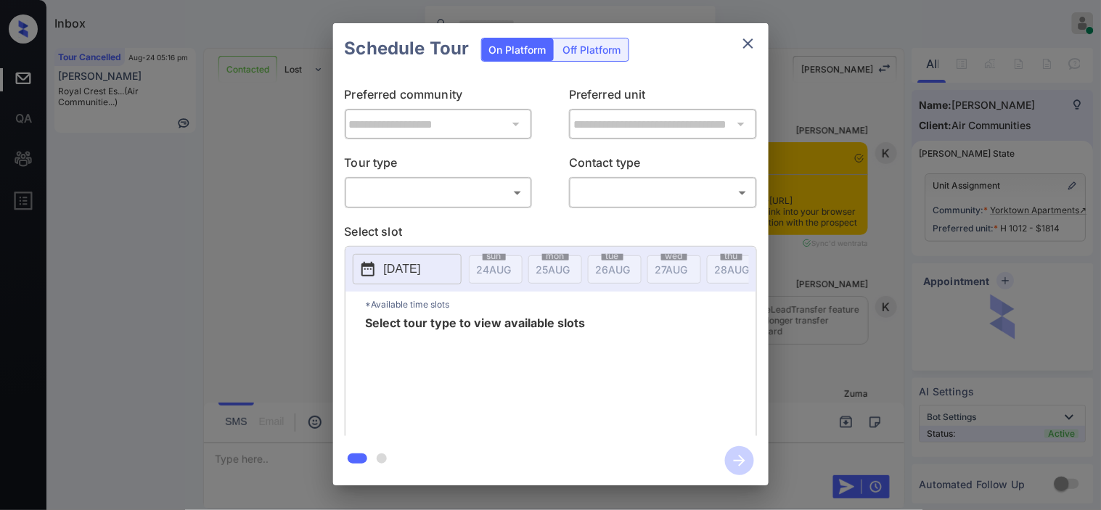
scroll to position [2610, 0]
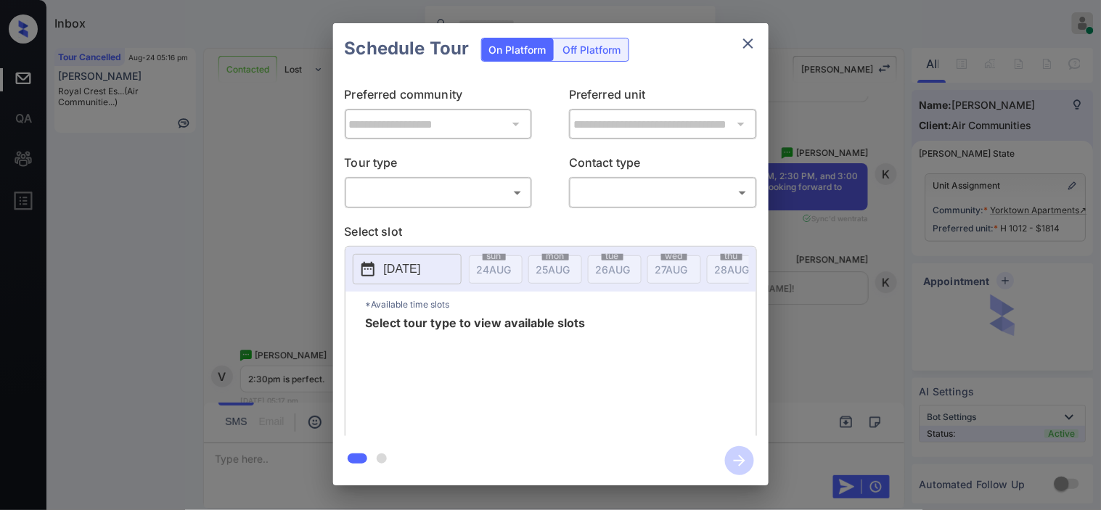
click at [518, 191] on body "Inbox [PERSON_NAME] Online Set yourself offline Set yourself on break Profile S…" at bounding box center [550, 255] width 1101 height 510
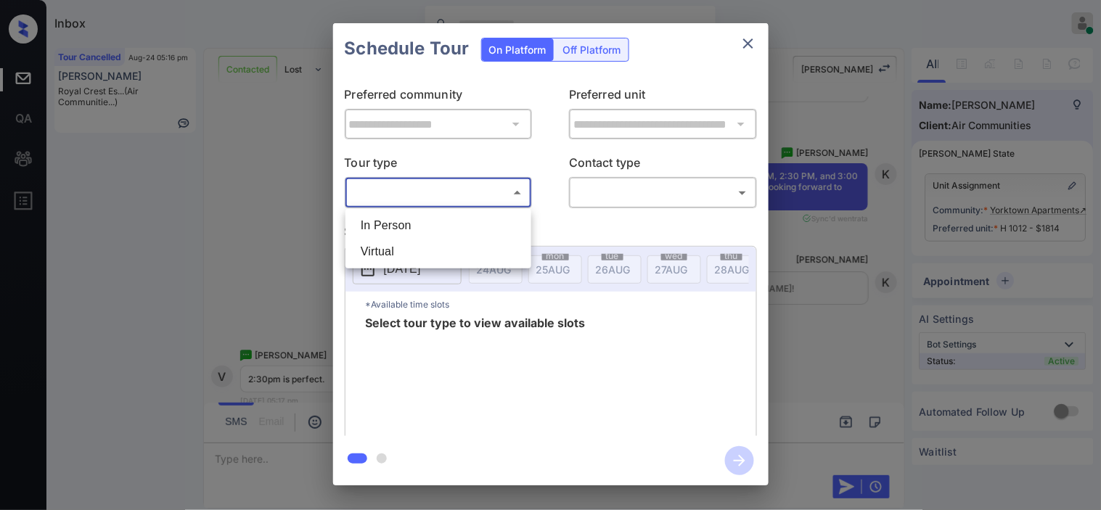
click at [491, 234] on li "In Person" at bounding box center [438, 226] width 179 height 26
type input "********"
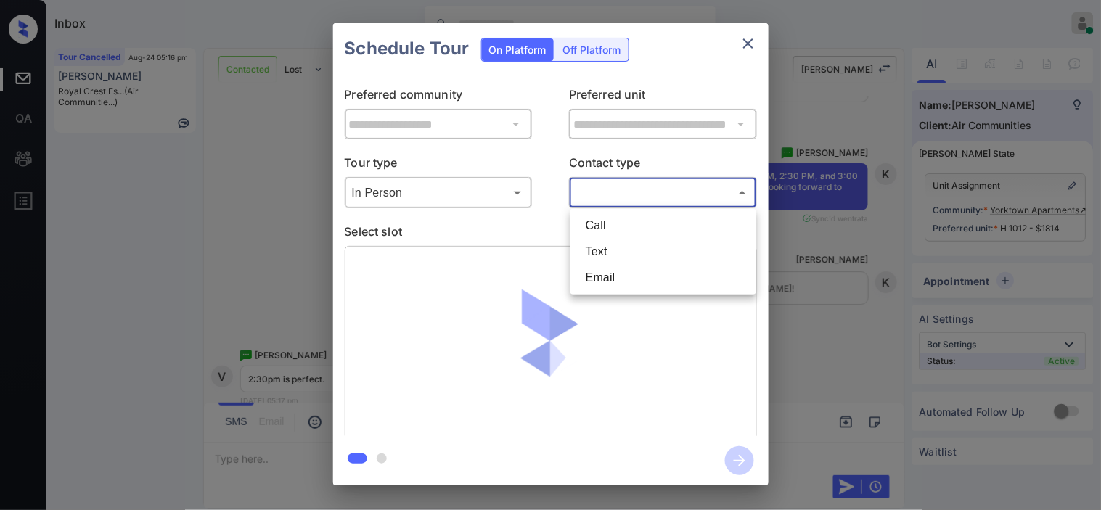
drag, startPoint x: 629, startPoint y: 195, endPoint x: 629, endPoint y: 218, distance: 24.0
click at [631, 193] on body "Inbox [PERSON_NAME] Online Set yourself offline Set yourself on break Profile S…" at bounding box center [550, 255] width 1101 height 510
click at [629, 252] on li "Text" at bounding box center [663, 252] width 179 height 26
type input "****"
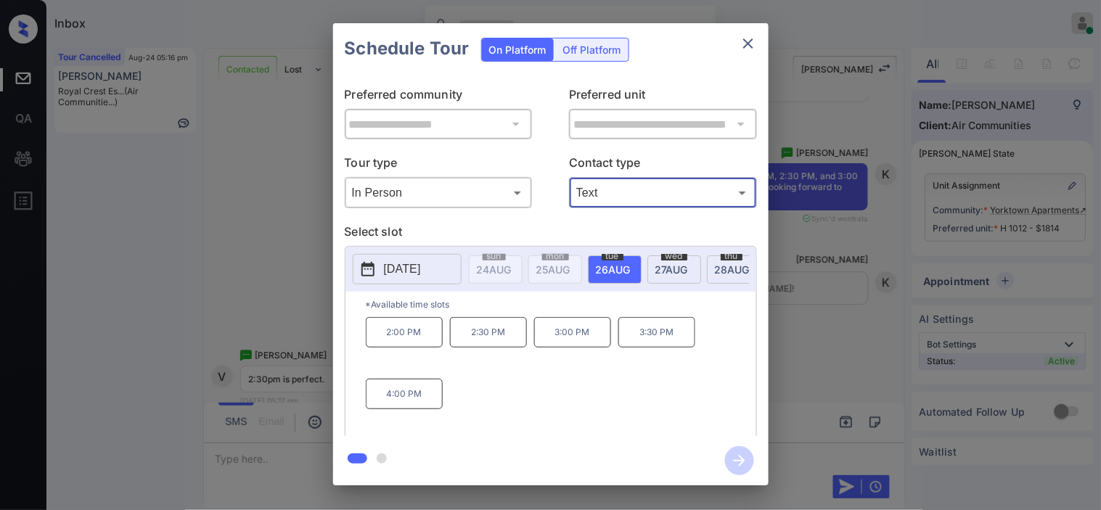
drag, startPoint x: 486, startPoint y: 347, endPoint x: 608, endPoint y: 373, distance: 124.0
click at [490, 347] on p "2:30 PM" at bounding box center [488, 332] width 77 height 30
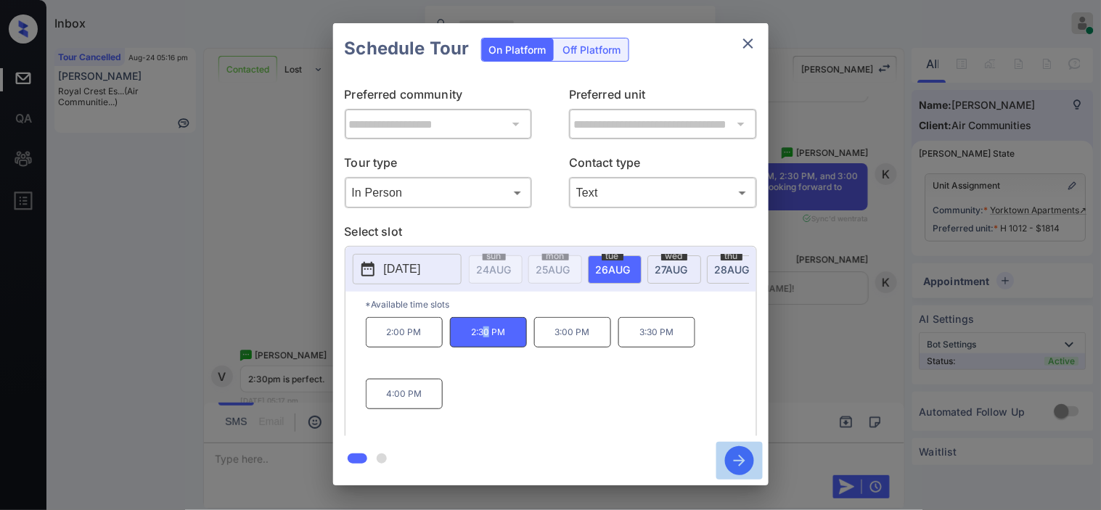
click at [744, 463] on icon "button" at bounding box center [739, 460] width 29 height 29
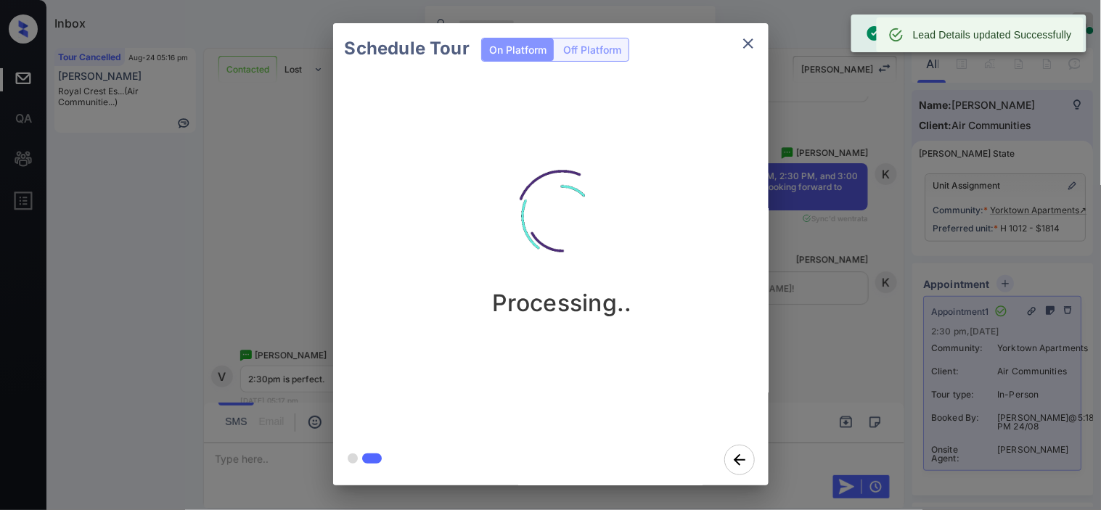
click at [814, 298] on div "Schedule Tour On Platform Off Platform Processing.." at bounding box center [550, 254] width 1101 height 509
